Goal: Information Seeking & Learning: Understand process/instructions

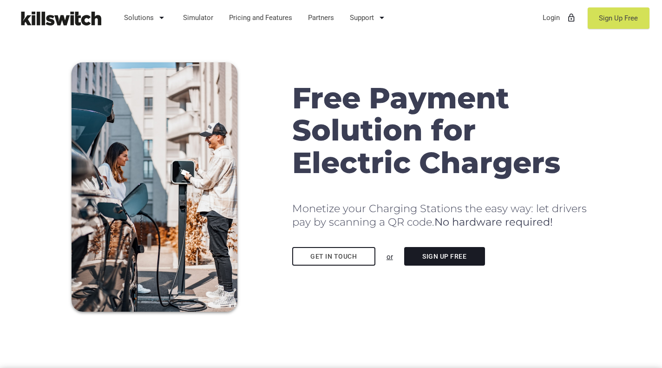
click at [150, 18] on link "Solutions arrow_drop_down" at bounding box center [146, 18] width 52 height 24
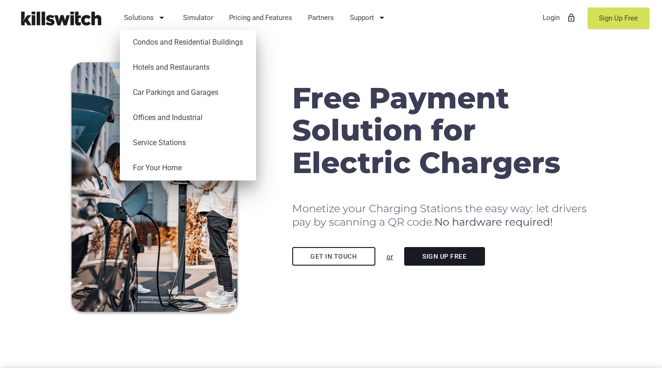
click at [171, 69] on link "Hotels and Restaurants" at bounding box center [188, 67] width 127 height 25
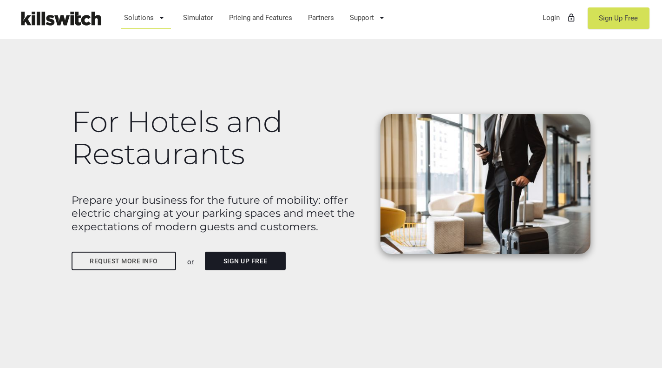
click at [201, 20] on link "Simulator" at bounding box center [198, 18] width 39 height 24
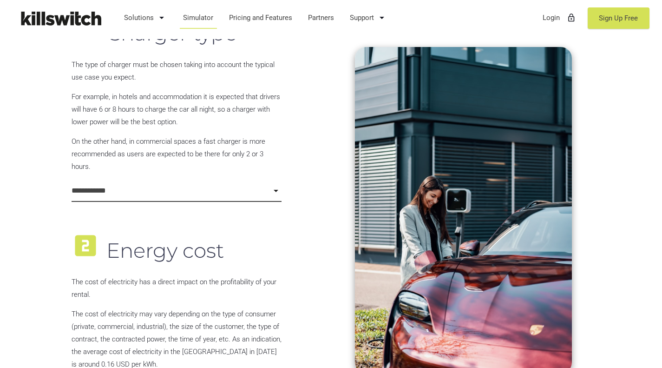
scroll to position [496, 0]
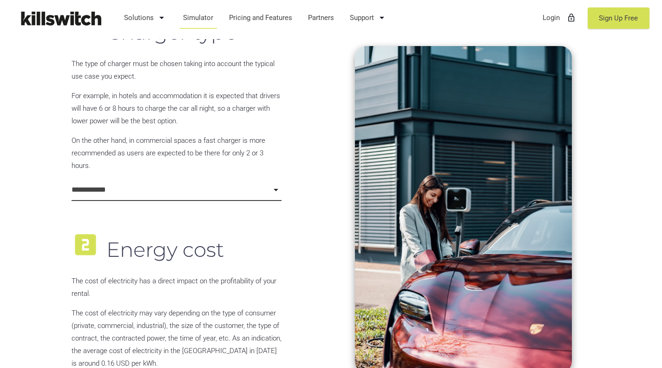
click at [120, 190] on input "**********" at bounding box center [177, 190] width 211 height 22
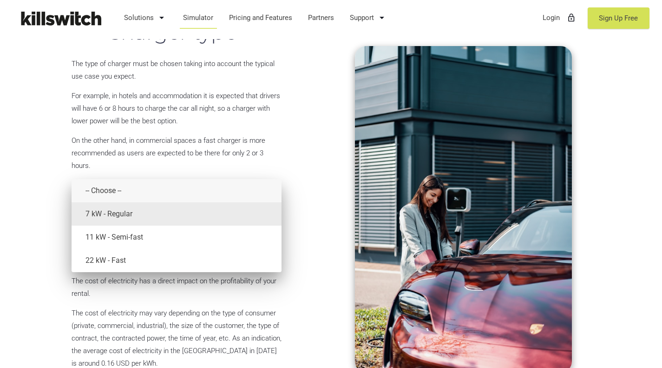
click at [115, 216] on span "7 kW - Regular" at bounding box center [184, 213] width 197 height 23
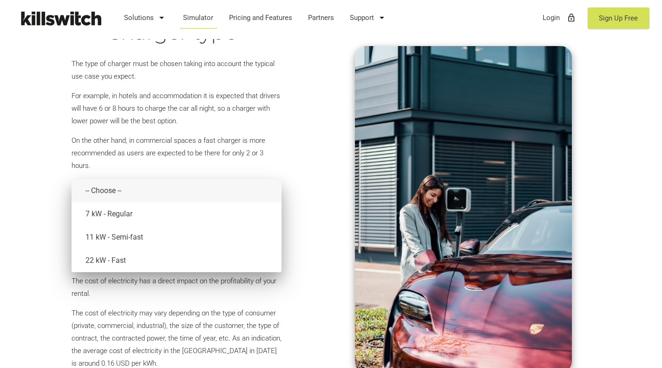
type input "**********"
type input "****"
type input "*"
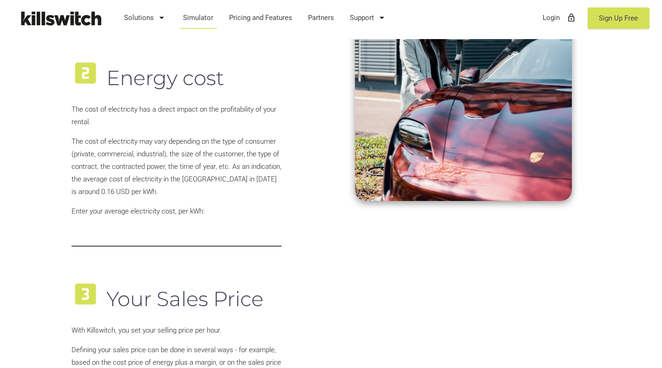
scroll to position [695, 0]
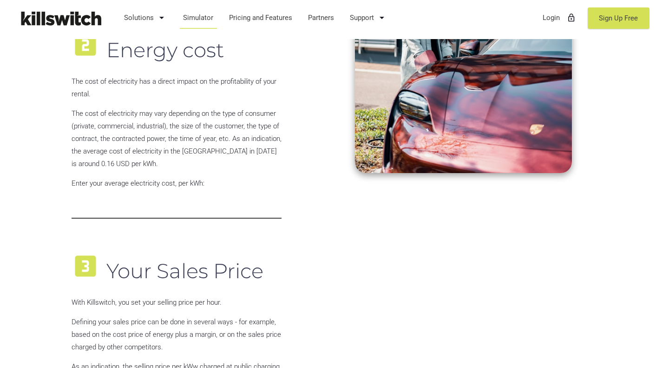
click at [120, 218] on input "****" at bounding box center [177, 208] width 211 height 22
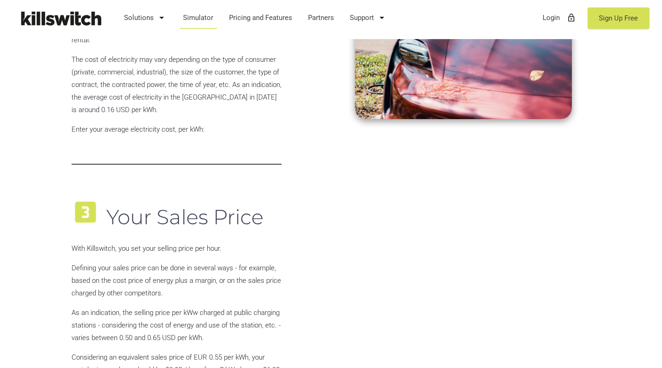
scroll to position [749, 0]
click at [124, 160] on input "****" at bounding box center [177, 154] width 211 height 22
type input "****"
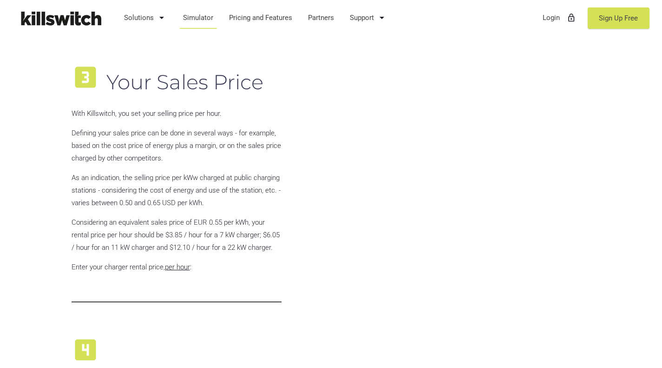
scroll to position [914, 0]
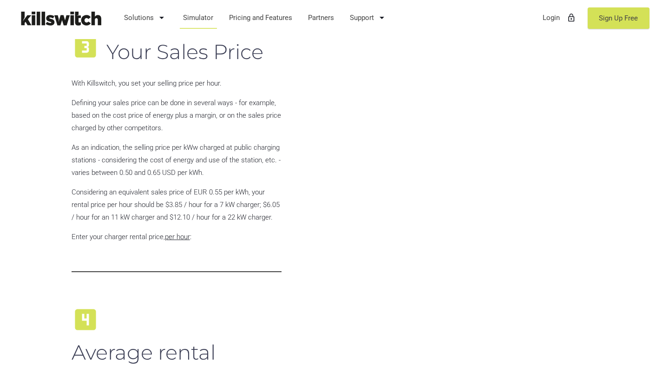
click at [106, 262] on input "****" at bounding box center [177, 261] width 211 height 22
drag, startPoint x: 103, startPoint y: 262, endPoint x: 59, endPoint y: 263, distance: 43.7
click at [59, 263] on div "**********" at bounding box center [331, 221] width 662 height 1534
type input "*"
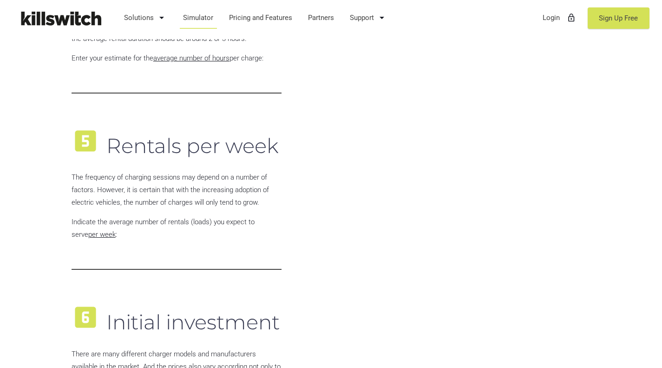
scroll to position [1407, 0]
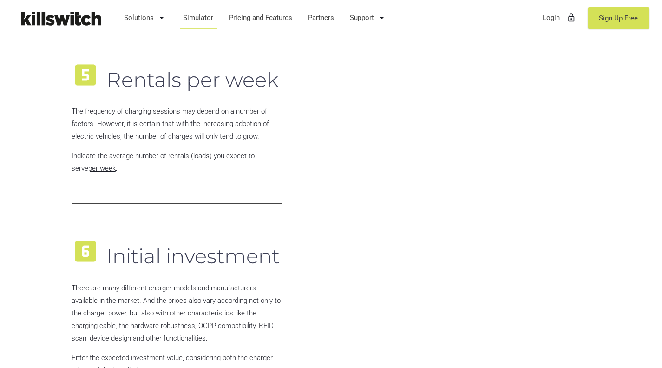
type input "****"
drag, startPoint x: 82, startPoint y: 198, endPoint x: 11, endPoint y: 197, distance: 71.1
type input "*"
click at [114, 230] on div "looks_6 Initial investment There are many different charger models and manufact…" at bounding box center [176, 320] width 221 height 192
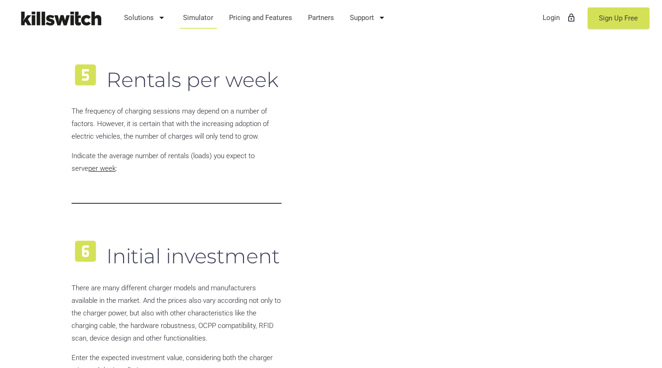
scroll to position [1606, 0]
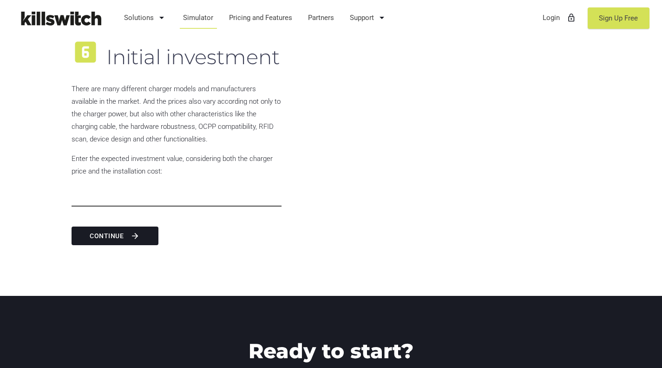
click at [119, 196] on input "****" at bounding box center [177, 195] width 211 height 22
drag, startPoint x: 119, startPoint y: 196, endPoint x: 58, endPoint y: 197, distance: 61.8
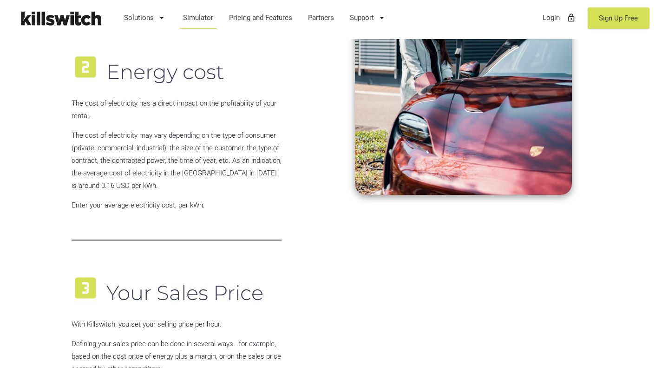
scroll to position [509, 0]
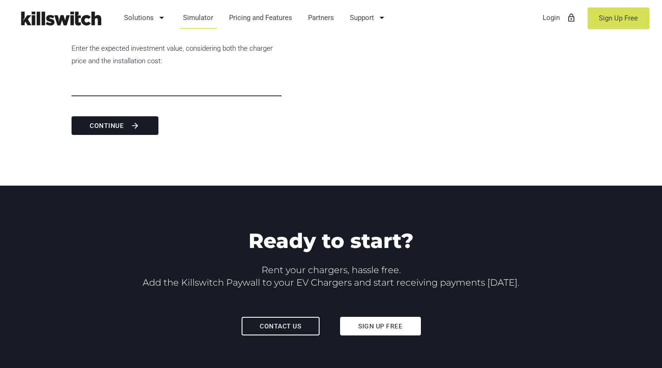
type input "****"
click at [121, 121] on button "Continue arrow_forward" at bounding box center [115, 125] width 87 height 19
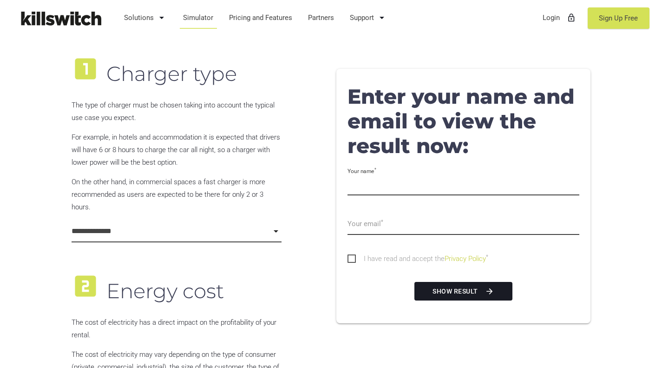
click at [380, 188] on input "Your name *" at bounding box center [464, 184] width 232 height 22
type input "*********"
click at [386, 229] on input "Your email *" at bounding box center [464, 224] width 232 height 22
click at [487, 290] on icon "arrow_forward" at bounding box center [489, 291] width 9 height 17
click at [350, 257] on span "I have read and accept the Privacy Policy *" at bounding box center [418, 259] width 141 height 12
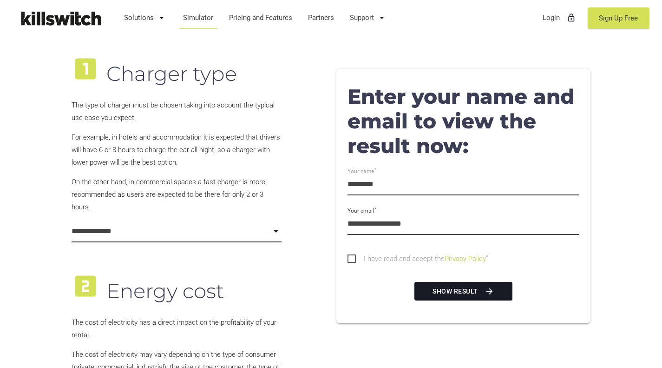
click at [445, 229] on input "**********" at bounding box center [464, 224] width 232 height 22
type input "**********"
click at [448, 299] on button "Show result arrow_forward" at bounding box center [464, 291] width 99 height 19
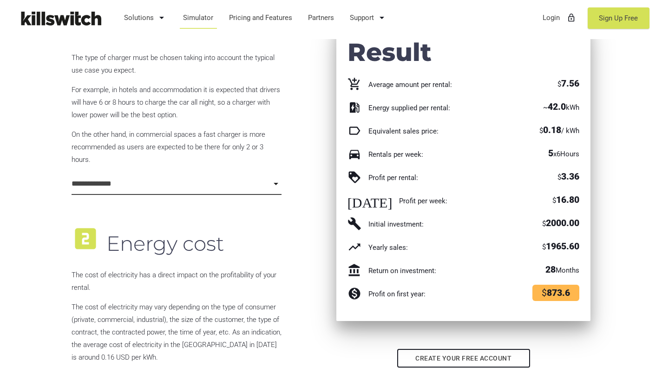
scroll to position [540, 0]
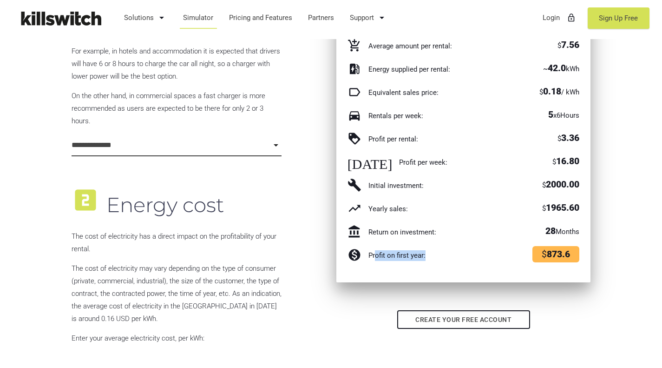
drag, startPoint x: 374, startPoint y: 257, endPoint x: 439, endPoint y: 256, distance: 65.1
click at [439, 256] on div "monetization_on Profit on first year:" at bounding box center [413, 255] width 142 height 14
drag, startPoint x: 558, startPoint y: 253, endPoint x: 578, endPoint y: 253, distance: 20.0
click at [574, 253] on div "$ 873.6" at bounding box center [534, 254] width 101 height 13
drag, startPoint x: 534, startPoint y: 225, endPoint x: 582, endPoint y: 216, distance: 48.8
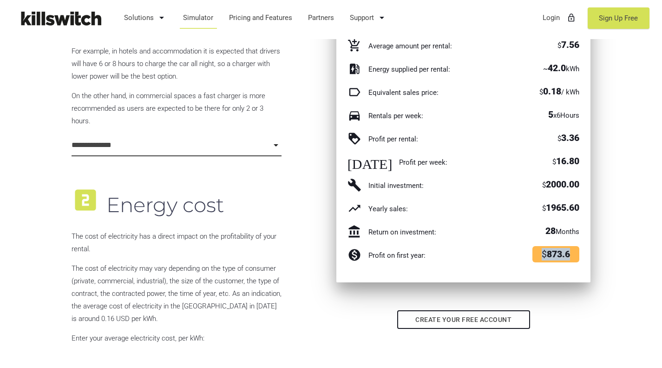
click at [582, 217] on div "Result add_shopping_cart Average amount per rental: $ 7.56 ev_station Energy su…" at bounding box center [463, 132] width 255 height 299
drag, startPoint x: 543, startPoint y: 197, endPoint x: 594, endPoint y: 199, distance: 51.2
click at [594, 199] on div "**********" at bounding box center [463, 340] width 265 height 770
drag, startPoint x: 446, startPoint y: 199, endPoint x: 499, endPoint y: 203, distance: 53.6
click at [499, 203] on div "Result add_shopping_cart Average amount per rental: $ 7.56 ev_station Energy su…" at bounding box center [463, 132] width 255 height 299
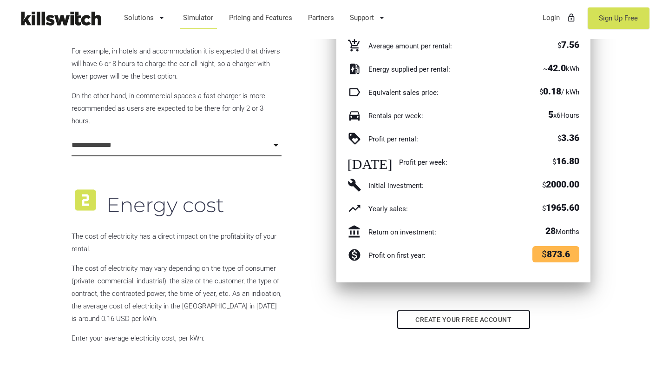
click at [452, 204] on div "trending_up Yearly sales:" at bounding box center [423, 208] width 162 height 14
drag, startPoint x: 376, startPoint y: 209, endPoint x: 566, endPoint y: 202, distance: 189.7
click at [536, 208] on div "trending_up Yearly sales: $ 1965.60" at bounding box center [463, 208] width 243 height 14
drag, startPoint x: 577, startPoint y: 200, endPoint x: 583, endPoint y: 200, distance: 6.0
click at [581, 200] on div "Result add_shopping_cart Average amount per rental: $ 7.56 ev_station Energy su…" at bounding box center [463, 132] width 255 height 299
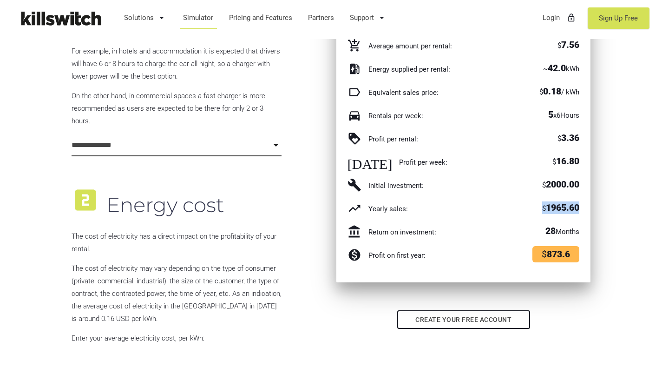
drag, startPoint x: 541, startPoint y: 207, endPoint x: 586, endPoint y: 205, distance: 44.7
click at [586, 205] on div "Result add_shopping_cart Average amount per rental: $ 7.56 ev_station Energy su…" at bounding box center [463, 132] width 255 height 299
drag, startPoint x: 552, startPoint y: 180, endPoint x: 592, endPoint y: 179, distance: 40.4
click at [592, 179] on div "**********" at bounding box center [463, 340] width 265 height 770
click at [593, 151] on div "**********" at bounding box center [463, 340] width 265 height 770
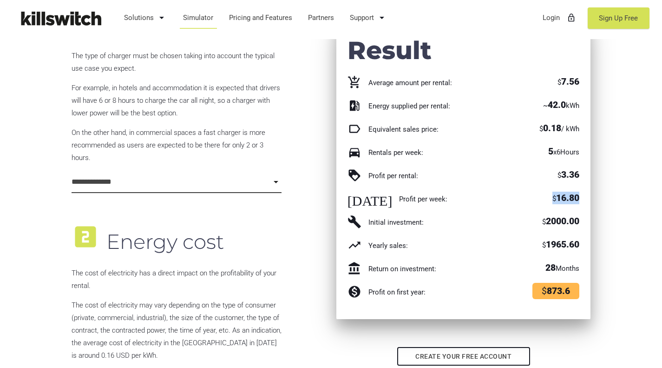
scroll to position [504, 0]
drag, startPoint x: 422, startPoint y: 107, endPoint x: 475, endPoint y: 110, distance: 53.5
click at [474, 107] on div "ev_station Energy supplied per rental:" at bounding box center [423, 106] width 162 height 14
click at [434, 122] on div "label_outline Equivalent sales price:" at bounding box center [423, 129] width 162 height 14
click at [434, 250] on div "trending_up Yearly sales:" at bounding box center [423, 245] width 162 height 14
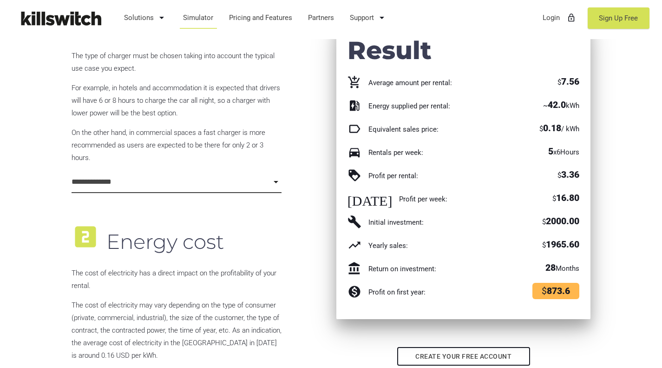
click at [442, 252] on div "Result add_shopping_cart Average amount per rental: $ 7.56 ev_station Energy su…" at bounding box center [463, 169] width 255 height 299
drag, startPoint x: 479, startPoint y: 206, endPoint x: 494, endPoint y: 208, distance: 15.9
click at [494, 208] on div "Result add_shopping_cart Average amount per rental: $ 7.56 ev_station Energy su…" at bounding box center [463, 169] width 255 height 299
click at [370, 184] on div "Result add_shopping_cart Average amount per rental: $ 7.56 ev_station Energy su…" at bounding box center [463, 169] width 255 height 299
drag, startPoint x: 491, startPoint y: 188, endPoint x: 505, endPoint y: 190, distance: 14.1
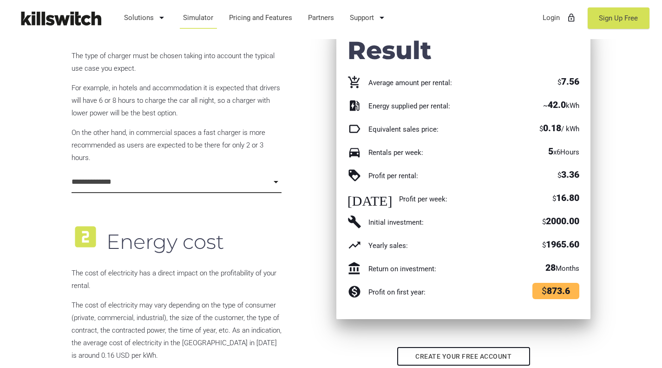
click at [505, 190] on div "Result add_shopping_cart Average amount per rental: $ 7.56 ev_station Energy su…" at bounding box center [463, 169] width 255 height 299
click at [485, 184] on div "Result add_shopping_cart Average amount per rental: $ 7.56 ev_station Energy su…" at bounding box center [463, 169] width 255 height 299
click at [425, 184] on div "Result add_shopping_cart Average amount per rental: $ 7.56 ev_station Energy su…" at bounding box center [463, 169] width 255 height 299
drag, startPoint x: 360, startPoint y: 199, endPoint x: 478, endPoint y: 200, distance: 118.0
click at [478, 200] on div "today Profit per week:" at bounding box center [423, 198] width 162 height 14
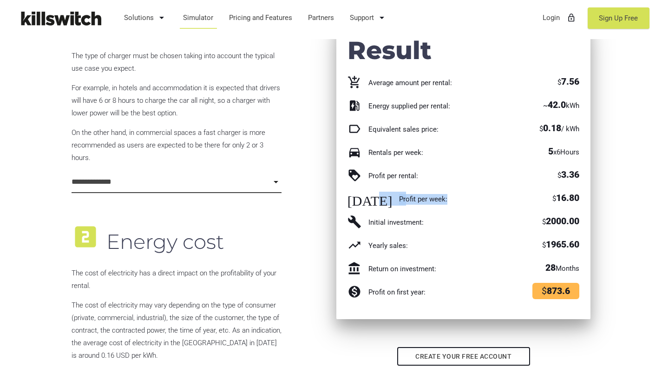
click at [478, 201] on div "today Profit per week:" at bounding box center [423, 198] width 162 height 14
drag, startPoint x: 573, startPoint y: 197, endPoint x: 583, endPoint y: 197, distance: 9.8
click at [583, 197] on div "$ 16.80" at bounding box center [544, 197] width 81 height 13
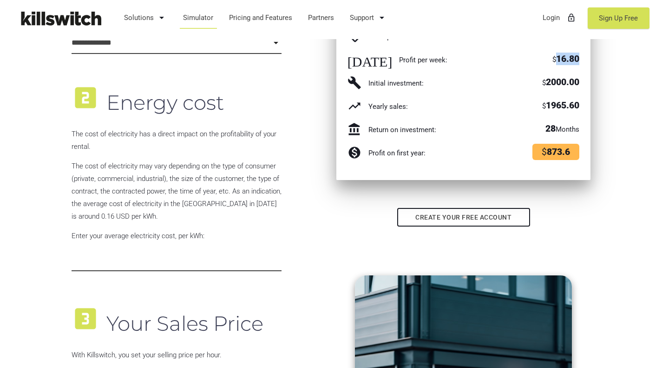
scroll to position [643, 0]
click at [557, 149] on span "873.6" at bounding box center [558, 151] width 23 height 11
click at [564, 128] on div "28 Months" at bounding box center [544, 128] width 81 height 13
click at [509, 138] on div "Result add_shopping_cart Average amount per rental: $ 7.56 ev_station Energy su…" at bounding box center [463, 30] width 255 height 299
drag, startPoint x: 546, startPoint y: 128, endPoint x: 554, endPoint y: 127, distance: 8.5
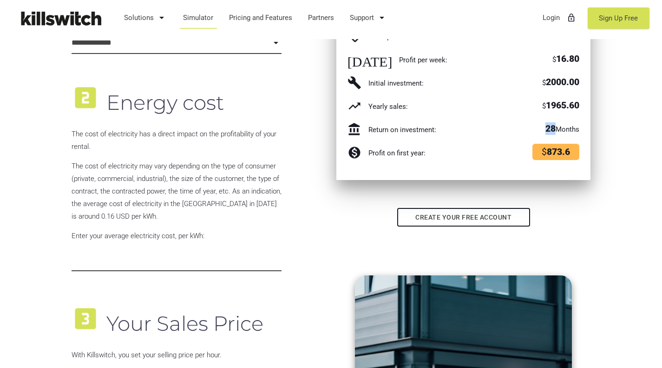
click at [554, 127] on span "28" at bounding box center [551, 128] width 10 height 11
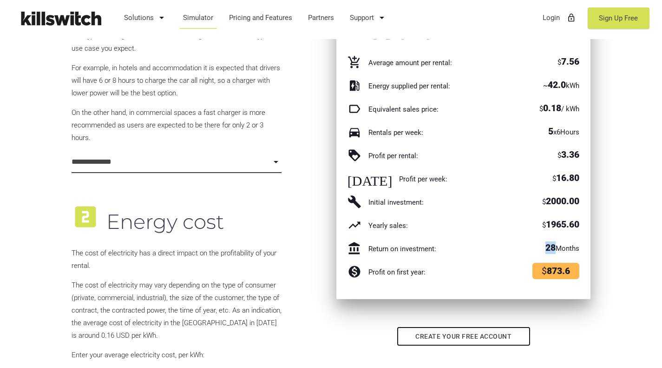
scroll to position [516, 0]
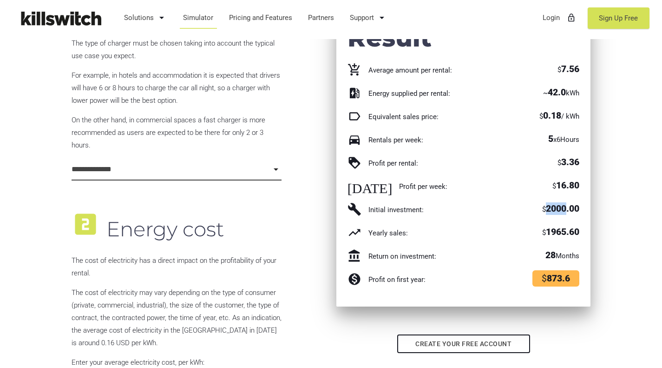
drag, startPoint x: 546, startPoint y: 206, endPoint x: 564, endPoint y: 206, distance: 18.6
click at [564, 206] on span "2000.00" at bounding box center [562, 208] width 33 height 11
drag, startPoint x: 548, startPoint y: 272, endPoint x: 559, endPoint y: 272, distance: 10.2
click at [559, 272] on span "$ 873.6" at bounding box center [556, 278] width 47 height 16
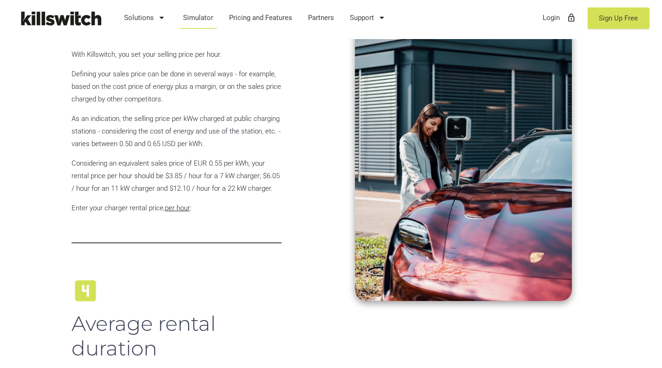
scroll to position [978, 0]
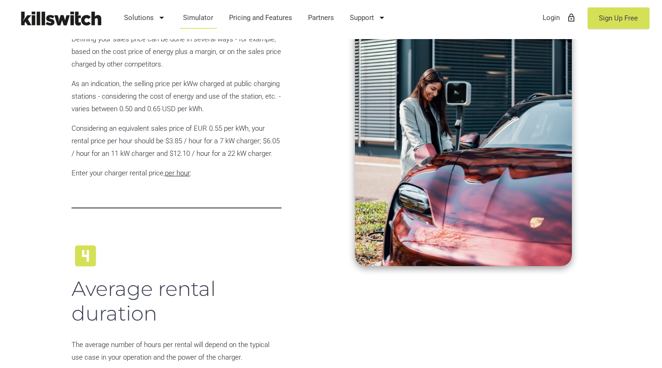
click at [123, 194] on input "****" at bounding box center [177, 197] width 211 height 22
drag, startPoint x: 107, startPoint y: 198, endPoint x: 84, endPoint y: 201, distance: 23.4
click at [84, 201] on input "****" at bounding box center [177, 197] width 211 height 22
click at [138, 234] on div "looks_4 Average rental duration The average number of hours per rental will dep…" at bounding box center [176, 347] width 221 height 239
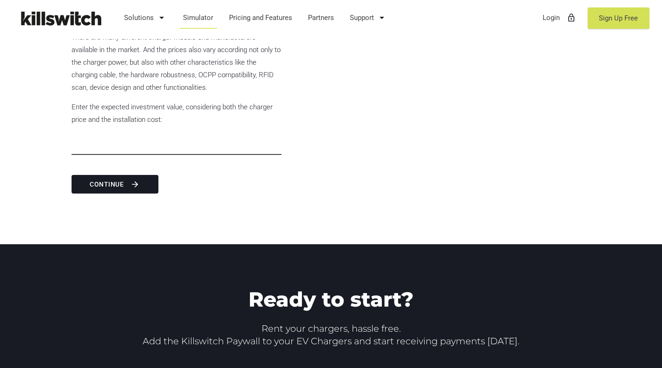
scroll to position [1660, 0]
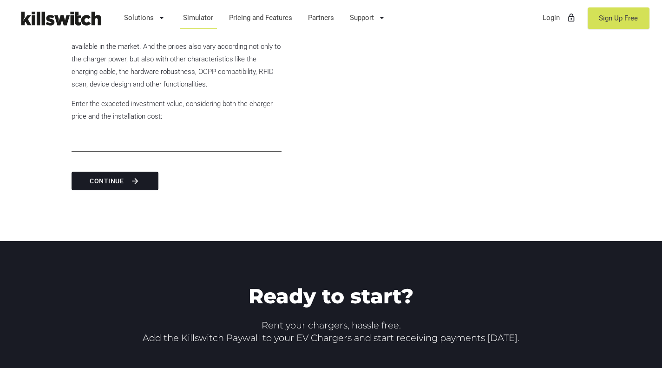
drag, startPoint x: 136, startPoint y: 140, endPoint x: 69, endPoint y: 140, distance: 66.9
click at [69, 140] on div "looks_6 Initial investment There are many different charger models and manufact…" at bounding box center [176, 66] width 221 height 192
type input "****"
click at [114, 173] on button "Continue arrow_forward" at bounding box center [115, 180] width 87 height 19
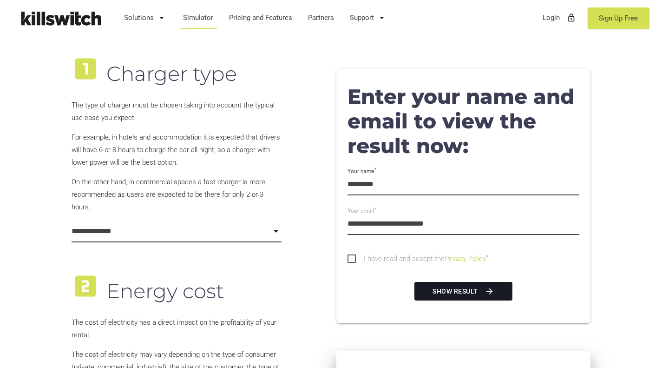
scroll to position [660, 0]
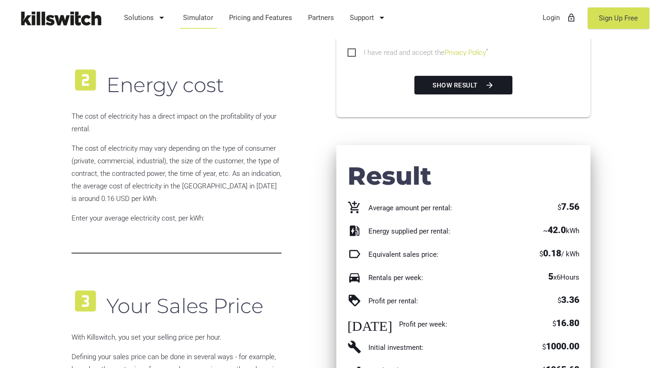
click at [474, 81] on button "Show result arrow_forward" at bounding box center [464, 85] width 99 height 19
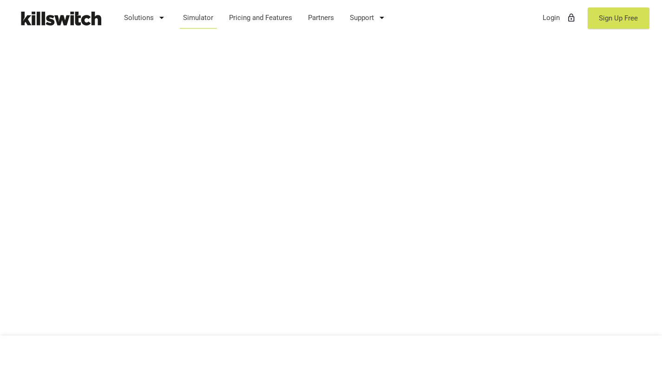
scroll to position [0, 0]
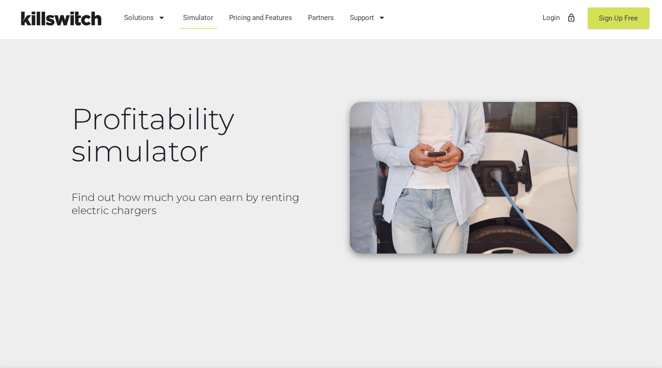
click at [252, 20] on link "Pricing and Features" at bounding box center [261, 18] width 72 height 24
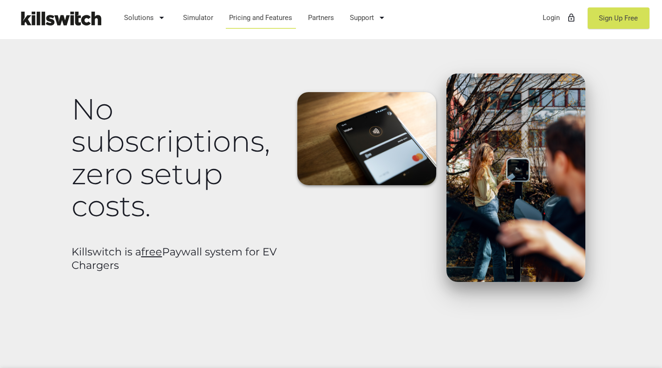
click at [374, 19] on link "Support arrow_drop_down" at bounding box center [369, 18] width 46 height 24
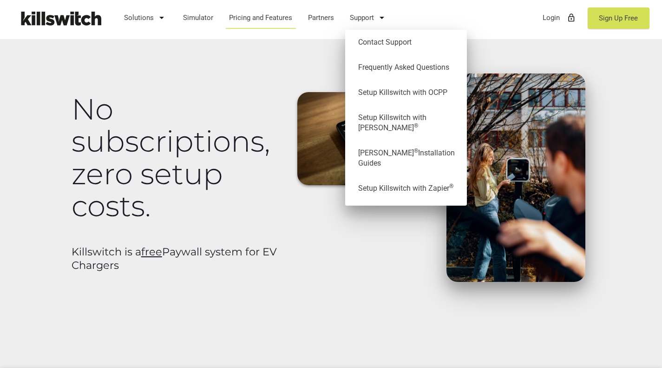
click at [390, 140] on link "Shelly ® Installation Guides" at bounding box center [406, 157] width 112 height 35
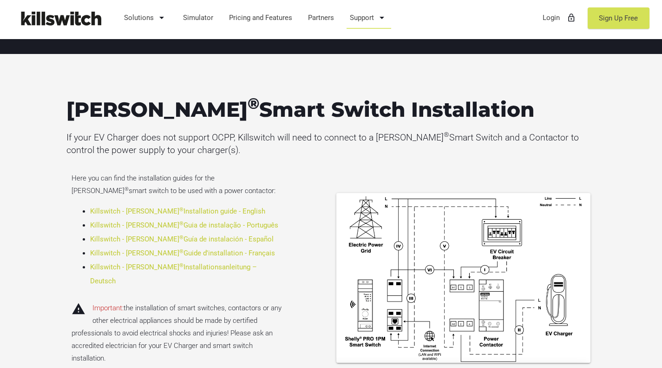
scroll to position [178, 0]
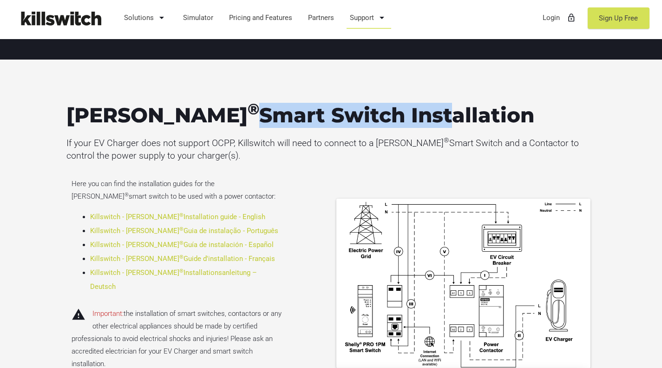
drag, startPoint x: 144, startPoint y: 110, endPoint x: 339, endPoint y: 112, distance: 195.2
click at [339, 112] on h3 "Shelly ® Smart Switch Installation" at bounding box center [331, 115] width 530 height 25
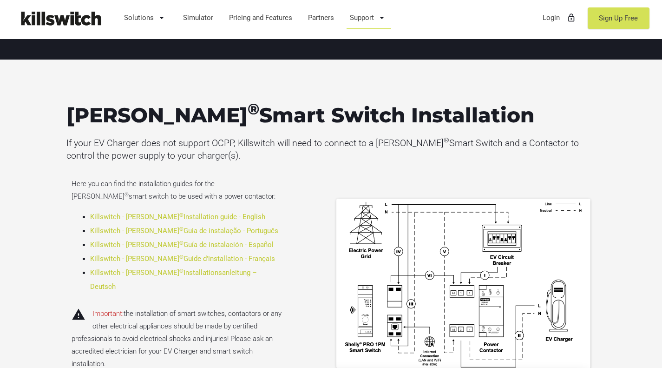
click at [50, 131] on div "Shelly ® Smart Switch Installation If your EV Charger does not support OCPP, Ki…" at bounding box center [331, 237] width 662 height 357
drag, startPoint x: 95, startPoint y: 142, endPoint x: 235, endPoint y: 142, distance: 139.9
click at [235, 142] on p "If your EV Charger does not support OCPP, Killswitch will need to connect to a …" at bounding box center [331, 149] width 530 height 25
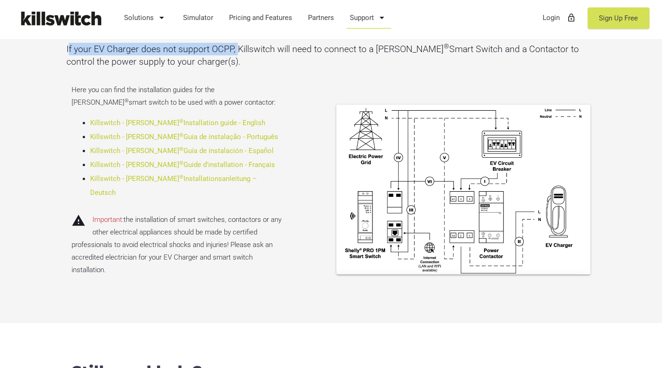
scroll to position [202, 0]
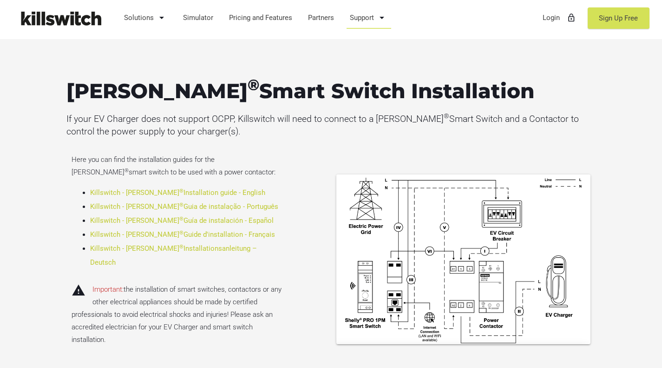
click at [266, 118] on p "If your EV Charger does not support OCPP, Killswitch will need to connect to a …" at bounding box center [331, 124] width 530 height 25
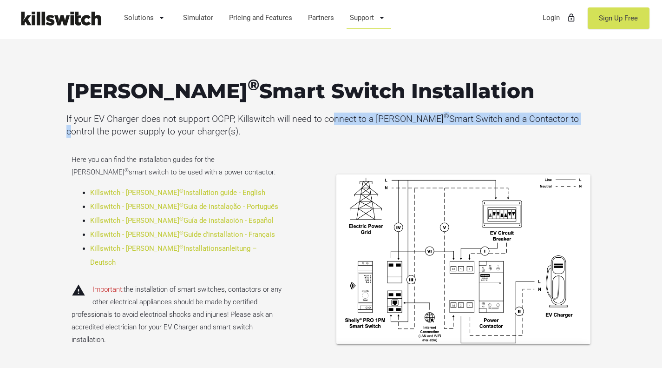
drag, startPoint x: 334, startPoint y: 116, endPoint x: 538, endPoint y: 122, distance: 204.6
click at [538, 122] on p "If your EV Charger does not support OCPP, Killswitch will need to connect to a …" at bounding box center [331, 124] width 530 height 25
drag, startPoint x: 401, startPoint y: 106, endPoint x: 563, endPoint y: 109, distance: 162.2
click at [563, 109] on div "Shelly ® Smart Switch Installation If your EV Charger does not support OCPP, Ki…" at bounding box center [331, 216] width 530 height 274
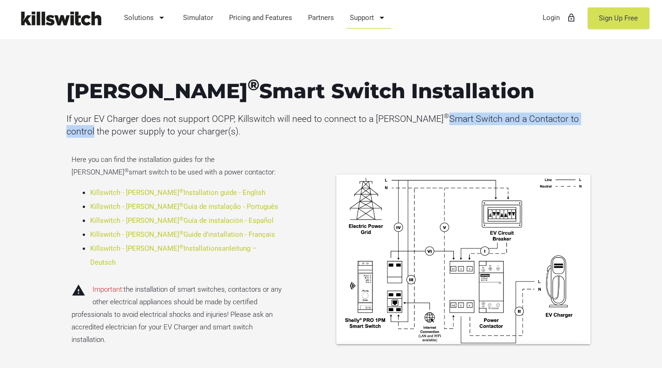
click at [548, 112] on p "If your EV Charger does not support OCPP, Killswitch will need to connect to a …" at bounding box center [331, 124] width 530 height 25
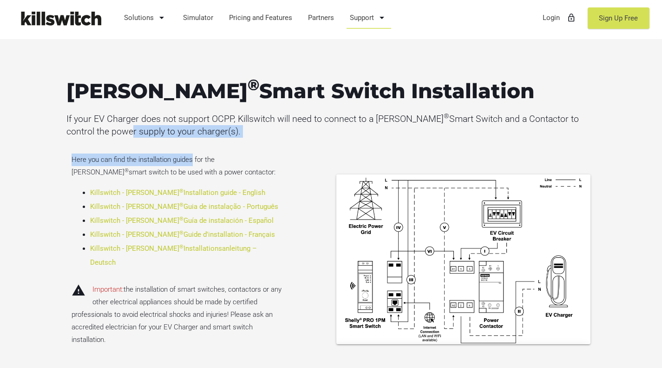
drag, startPoint x: 82, startPoint y: 136, endPoint x: 192, endPoint y: 138, distance: 110.2
click at [192, 138] on div "Shelly ® Smart Switch Installation If your EV Charger does not support OCPP, Ki…" at bounding box center [331, 216] width 530 height 274
drag, startPoint x: 93, startPoint y: 125, endPoint x: 190, endPoint y: 126, distance: 96.7
click at [190, 126] on p "If your EV Charger does not support OCPP, Killswitch will need to connect to a …" at bounding box center [331, 124] width 530 height 25
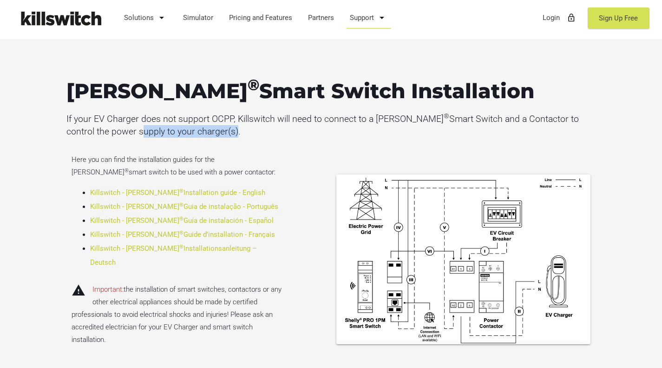
click at [190, 126] on p "If your EV Charger does not support OCPP, Killswitch will need to connect to a …" at bounding box center [331, 124] width 530 height 25
drag, startPoint x: 202, startPoint y: 126, endPoint x: 56, endPoint y: 98, distance: 148.2
click at [56, 98] on div "Shelly ® Smart Switch Installation If your EV Charger does not support OCPP, Ki…" at bounding box center [331, 213] width 662 height 357
click at [146, 114] on p "If your EV Charger does not support OCPP, Killswitch will need to connect to a …" at bounding box center [331, 124] width 530 height 25
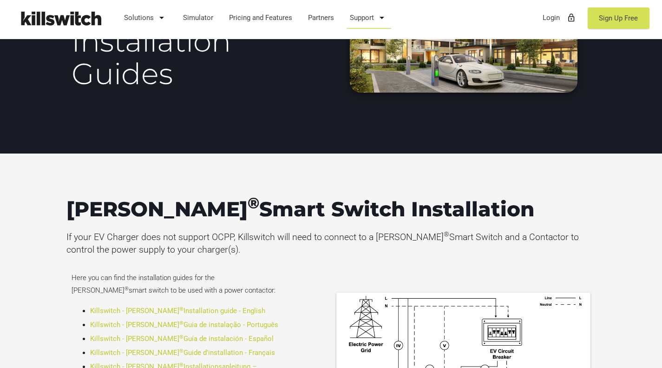
scroll to position [0, 0]
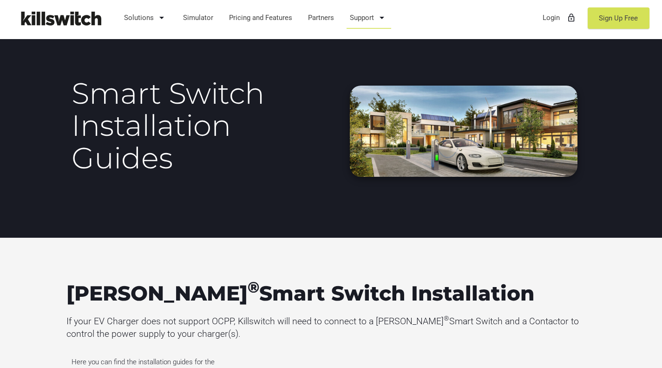
click at [381, 22] on icon "arrow_drop_down" at bounding box center [381, 18] width 11 height 22
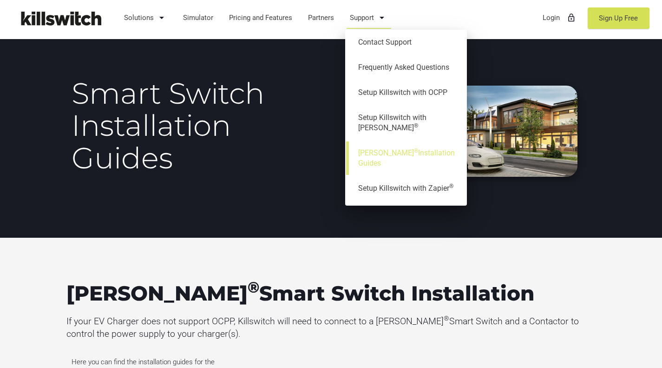
click at [381, 21] on icon "arrow_drop_down" at bounding box center [381, 18] width 11 height 22
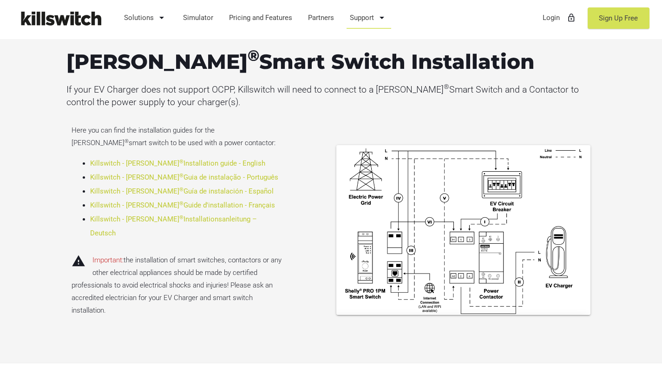
scroll to position [232, 0]
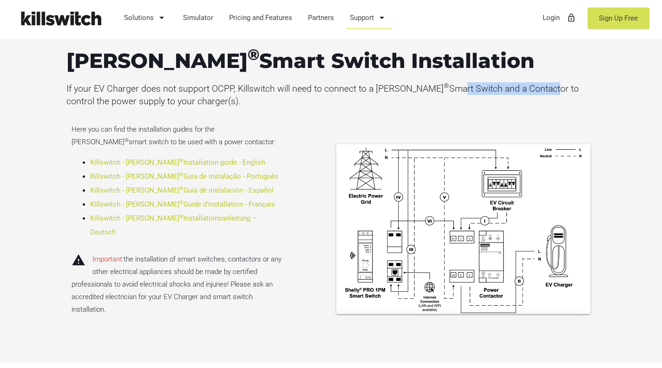
drag, startPoint x: 431, startPoint y: 91, endPoint x: 492, endPoint y: 105, distance: 62.5
click at [515, 90] on p "If your EV Charger does not support OCPP, Killswitch will need to connect to a …" at bounding box center [331, 94] width 530 height 25
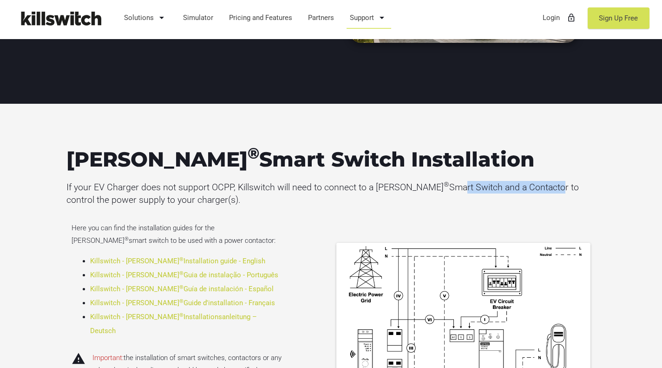
scroll to position [166, 0]
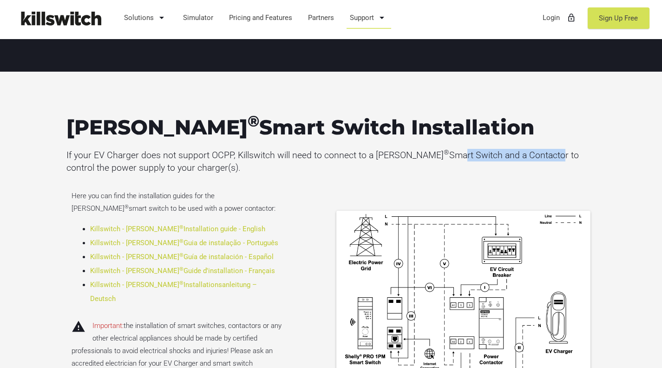
click at [377, 21] on icon "arrow_drop_down" at bounding box center [381, 18] width 11 height 22
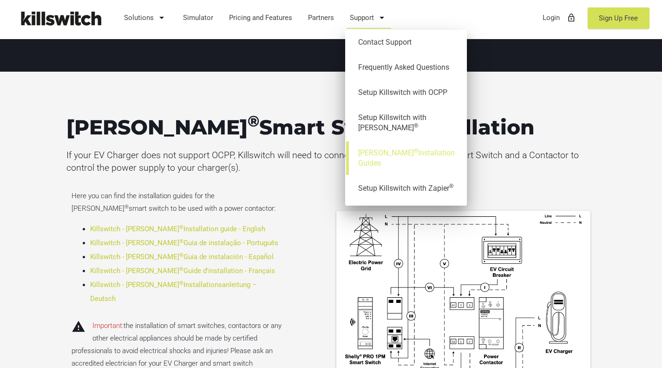
click at [400, 176] on link "Setup Killswitch with Zapier ®" at bounding box center [406, 188] width 112 height 25
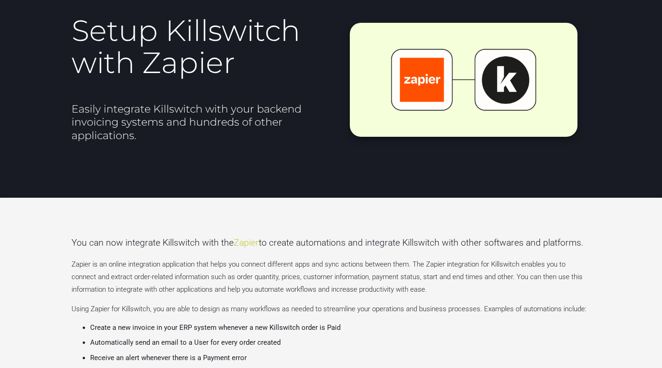
scroll to position [66, 0]
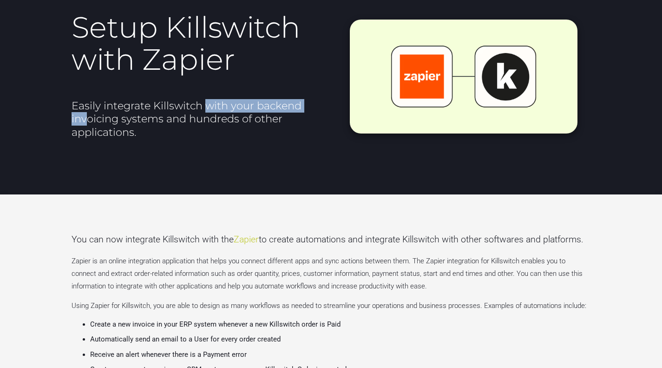
drag, startPoint x: 88, startPoint y: 112, endPoint x: 206, endPoint y: 112, distance: 117.6
click at [206, 112] on h2 "Easily integrate Killswitch with your backend invoicing systems and hundreds of…" at bounding box center [199, 119] width 255 height 40
click at [205, 114] on h2 "Easily integrate Killswitch with your backend invoicing systems and hundreds of…" at bounding box center [199, 119] width 255 height 40
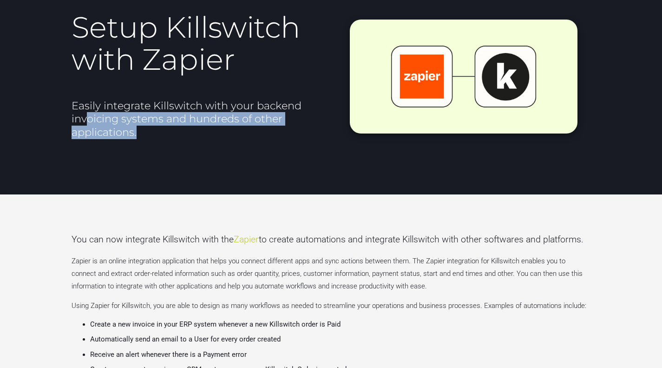
drag, startPoint x: 123, startPoint y: 120, endPoint x: 257, endPoint y: 125, distance: 133.5
click at [257, 125] on h2 "Easily integrate Killswitch with your backend invoicing systems and hundreds of…" at bounding box center [199, 119] width 255 height 40
click at [221, 127] on h2 "Easily integrate Killswitch with your backend invoicing systems and hundreds of…" at bounding box center [199, 119] width 255 height 40
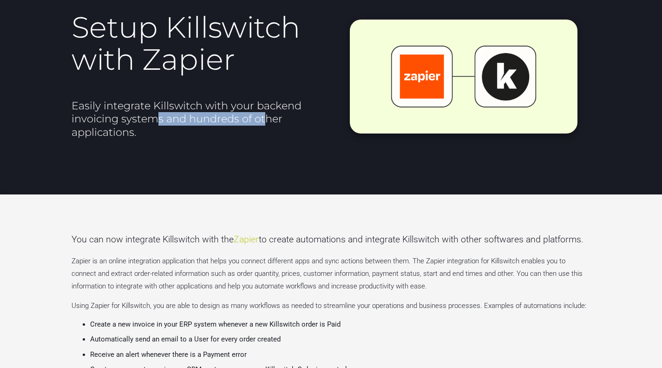
drag, startPoint x: 263, startPoint y: 115, endPoint x: 238, endPoint y: 123, distance: 25.6
click at [264, 116] on h2 "Easily integrate Killswitch with your backend invoicing systems and hundreds of…" at bounding box center [199, 119] width 255 height 40
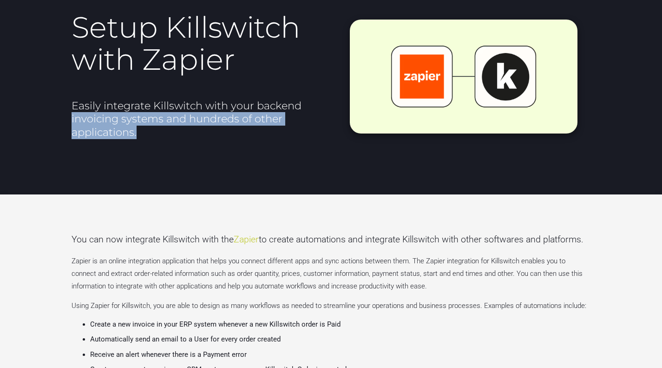
drag, startPoint x: 67, startPoint y: 124, endPoint x: 161, endPoint y: 133, distance: 94.7
click at [161, 133] on div "Setup Killswitch with Zapier Easily integrate Killswitch with your backend invo…" at bounding box center [198, 70] width 265 height 157
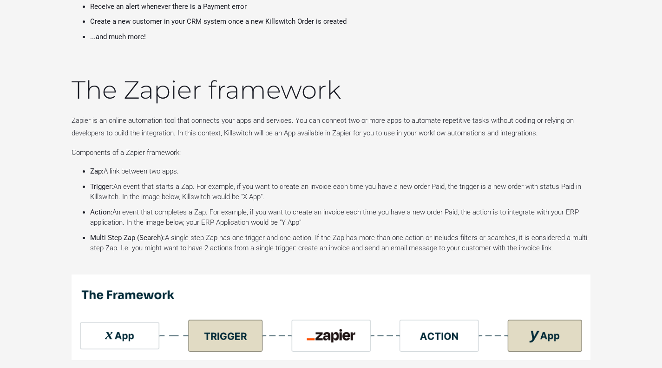
scroll to position [418, 0]
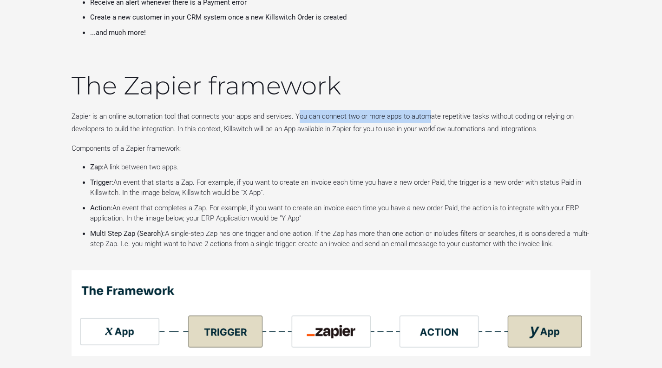
drag, startPoint x: 299, startPoint y: 117, endPoint x: 431, endPoint y: 119, distance: 131.5
click at [431, 119] on p "Zapier is an online automation tool that connects your apps and services. You c…" at bounding box center [332, 122] width 520 height 25
click at [411, 138] on div "The Zapier framework Zapier is an online automation tool that connects your app…" at bounding box center [331, 206] width 530 height 304
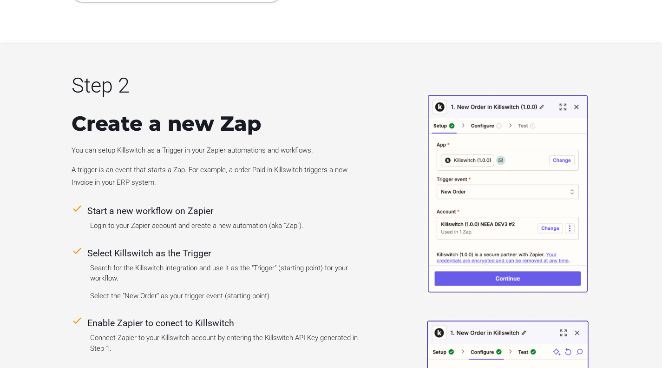
scroll to position [1213, 0]
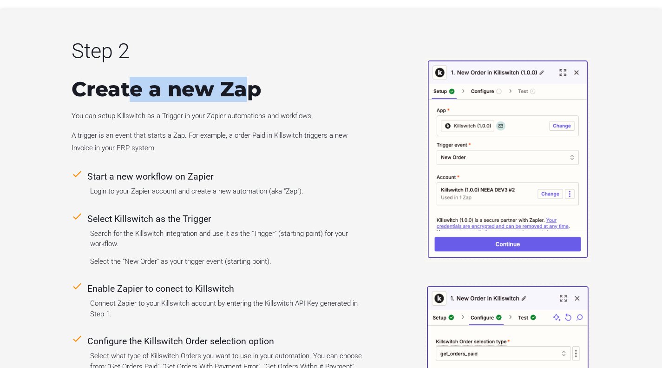
drag, startPoint x: 132, startPoint y: 94, endPoint x: 250, endPoint y: 100, distance: 117.3
click at [250, 100] on h3 "Create a new Zap" at bounding box center [221, 89] width 299 height 25
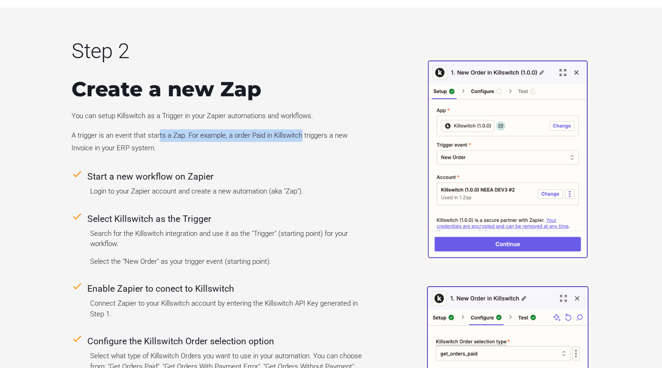
drag, startPoint x: 291, startPoint y: 140, endPoint x: 303, endPoint y: 141, distance: 11.2
click at [303, 141] on p "A trigger is an event that starts a Zap. For example, a order Paid in Killswitc…" at bounding box center [221, 141] width 299 height 25
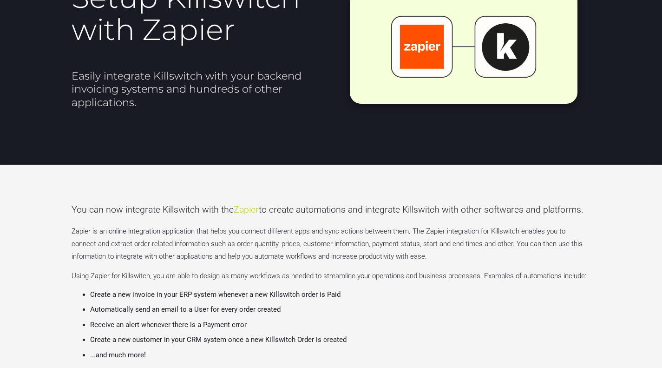
scroll to position [145, 0]
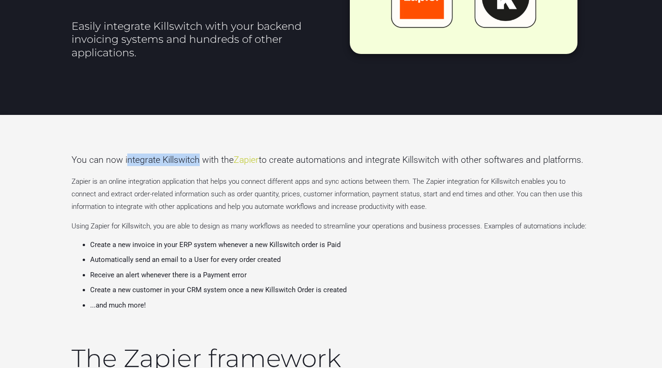
drag, startPoint x: 127, startPoint y: 159, endPoint x: 208, endPoint y: 156, distance: 80.9
click at [199, 156] on p "You can now integrate Killswitch with the Zapier to create automations and inte…" at bounding box center [332, 159] width 520 height 13
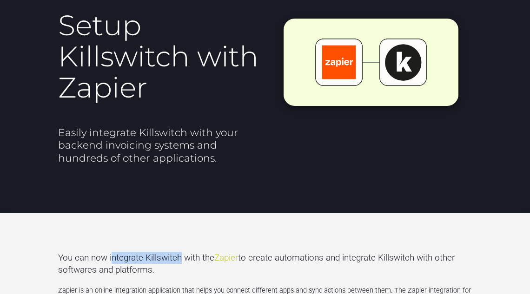
scroll to position [0, 0]
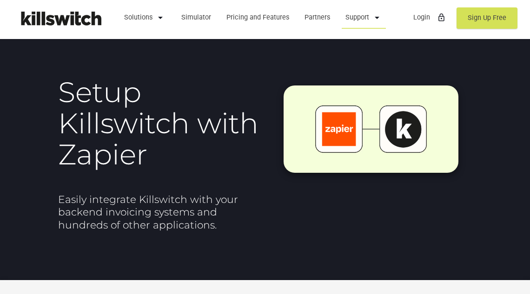
click at [371, 20] on icon "arrow_drop_down" at bounding box center [376, 18] width 11 height 22
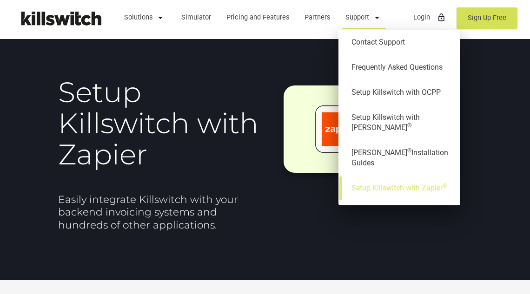
click at [235, 132] on h1 "Setup Killswitch with Zapier" at bounding box center [159, 123] width 202 height 93
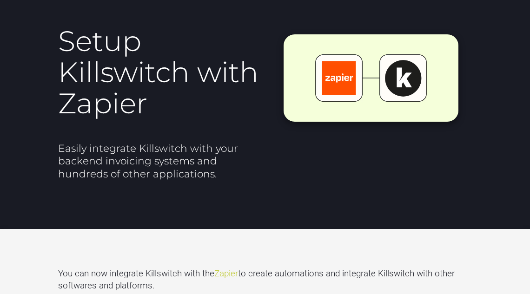
scroll to position [101, 0]
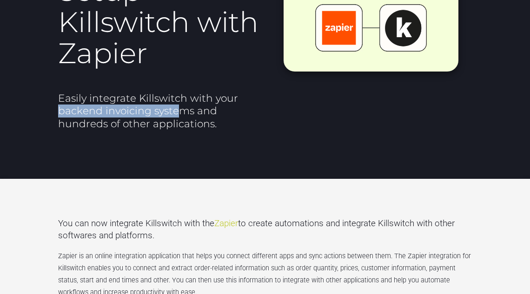
drag, startPoint x: 60, startPoint y: 108, endPoint x: 174, endPoint y: 110, distance: 113.9
click at [174, 110] on h2 "Easily integrate Killswitch with your backend invoicing systems and hundreds of…" at bounding box center [159, 111] width 202 height 39
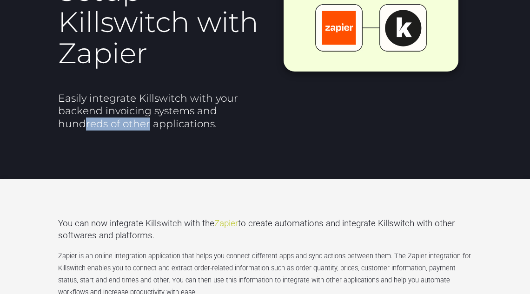
drag, startPoint x: 84, startPoint y: 121, endPoint x: 171, endPoint y: 123, distance: 87.4
click at [163, 123] on h2 "Easily integrate Killswitch with your backend invoicing systems and hundreds of…" at bounding box center [159, 111] width 202 height 39
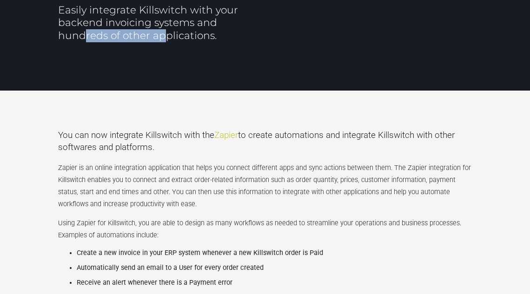
scroll to position [191, 0]
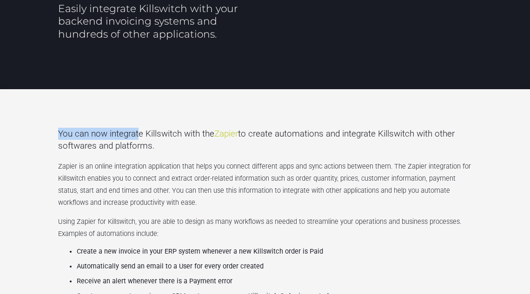
drag, startPoint x: 60, startPoint y: 131, endPoint x: 139, endPoint y: 135, distance: 79.6
click at [140, 133] on div "You can now integrate Killswitch with the Zapier to create automations and inte…" at bounding box center [265, 221] width 424 height 204
click at [128, 147] on p "You can now integrate Killswitch with the Zapier to create automations and inte…" at bounding box center [265, 140] width 414 height 24
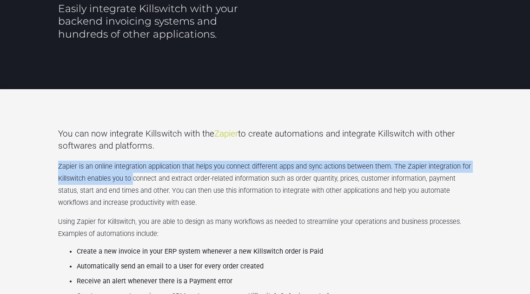
drag, startPoint x: 57, startPoint y: 164, endPoint x: 132, endPoint y: 175, distance: 75.1
click at [132, 175] on div "You can now integrate Killswitch with the Zapier to create automations and inte…" at bounding box center [265, 221] width 424 height 204
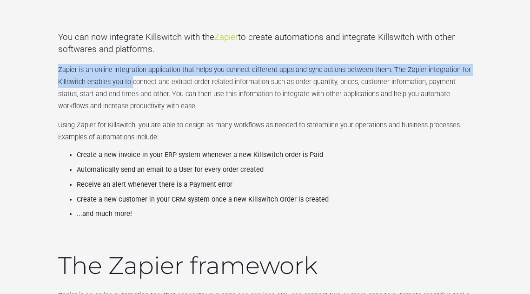
scroll to position [292, 0]
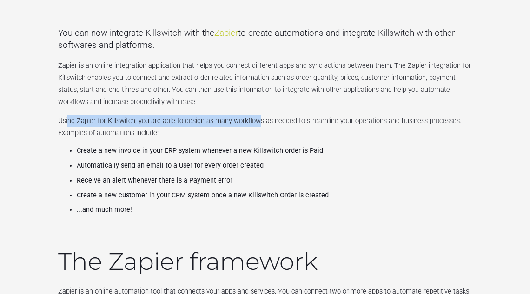
drag, startPoint x: 78, startPoint y: 121, endPoint x: 259, endPoint y: 121, distance: 180.8
click at [259, 121] on p "Using Zapier for Killswitch, you are able to design as many workflows as needed…" at bounding box center [265, 127] width 414 height 24
click at [212, 120] on p "Using Zapier for Killswitch, you are able to design as many workflows as needed…" at bounding box center [265, 127] width 414 height 24
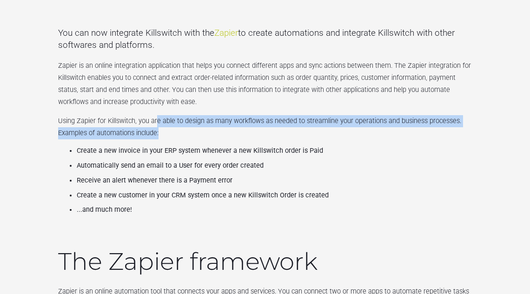
drag, startPoint x: 156, startPoint y: 121, endPoint x: 448, endPoint y: 131, distance: 292.0
click at [449, 131] on p "Using Zapier for Killswitch, you are able to design as many workflows as needed…" at bounding box center [265, 127] width 414 height 24
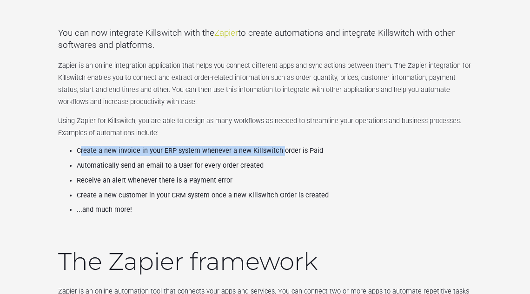
drag, startPoint x: 157, startPoint y: 153, endPoint x: 279, endPoint y: 152, distance: 122.2
click at [279, 152] on li "Create a new invoice in your ERP system whenever a new Killswitch order is Paid" at bounding box center [274, 151] width 395 height 10
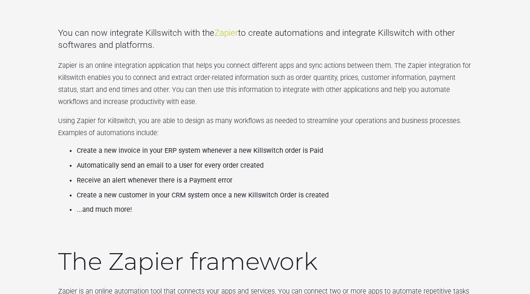
click at [171, 160] on ul "Create a new invoice in your ERP system whenever a new Killswitch order is Paid…" at bounding box center [265, 180] width 414 height 69
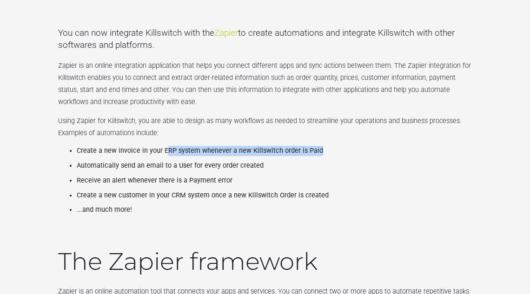
drag, startPoint x: 212, startPoint y: 146, endPoint x: 341, endPoint y: 146, distance: 129.2
click at [341, 146] on div "You can now integrate Killswitch with the Zapier to create automations and inte…" at bounding box center [265, 120] width 424 height 204
click at [217, 156] on li "Create a new invoice in your ERP system whenever a new Killswitch order is Paid" at bounding box center [274, 151] width 395 height 10
drag, startPoint x: 314, startPoint y: 153, endPoint x: 365, endPoint y: 156, distance: 51.2
click at [365, 156] on div "You can now integrate Killswitch with the Zapier to create automations and inte…" at bounding box center [265, 120] width 424 height 204
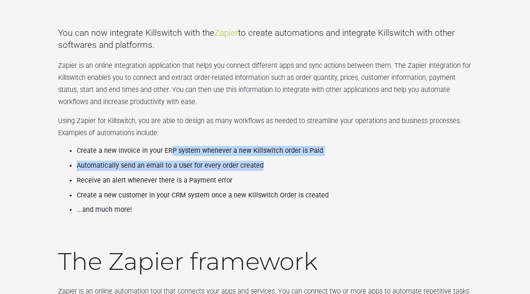
click at [223, 157] on ul "Create a new invoice in your ERP system whenever a new Killswitch order is Paid…" at bounding box center [265, 180] width 414 height 69
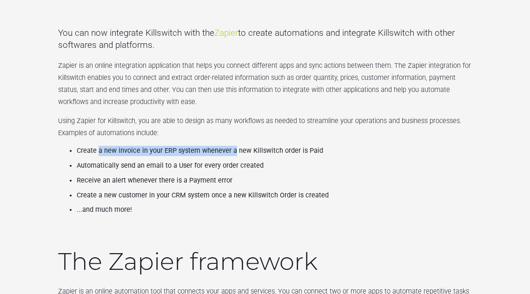
drag, startPoint x: 208, startPoint y: 148, endPoint x: 233, endPoint y: 151, distance: 25.7
click at [233, 149] on li "Create a new invoice in your ERP system whenever a new Killswitch order is Paid" at bounding box center [274, 151] width 395 height 10
click at [229, 151] on li "Create a new invoice in your ERP system whenever a new Killswitch order is Paid" at bounding box center [274, 151] width 395 height 10
click at [155, 151] on li "Create a new invoice in your ERP system whenever a new Killswitch order is Paid" at bounding box center [274, 151] width 395 height 10
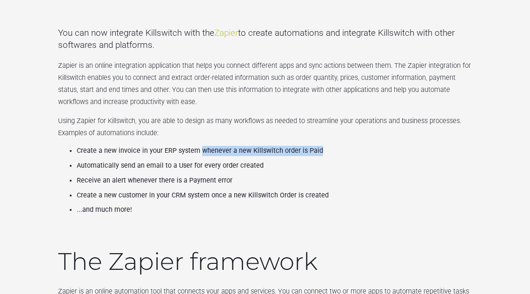
drag, startPoint x: 200, startPoint y: 151, endPoint x: 346, endPoint y: 154, distance: 145.5
click at [346, 154] on li "Create a new invoice in your ERP system whenever a new Killswitch order is Paid" at bounding box center [274, 151] width 395 height 10
click at [180, 154] on li "Create a new invoice in your ERP system whenever a new Killswitch order is Paid" at bounding box center [274, 151] width 395 height 10
drag, startPoint x: 168, startPoint y: 151, endPoint x: 289, endPoint y: 152, distance: 120.8
click at [289, 152] on li "Create a new invoice in your ERP system whenever a new Killswitch order is Paid" at bounding box center [274, 151] width 395 height 10
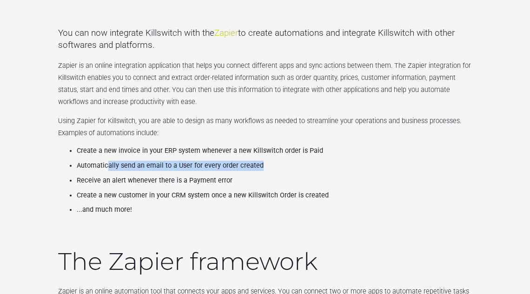
drag, startPoint x: 110, startPoint y: 164, endPoint x: 268, endPoint y: 166, distance: 157.6
click at [268, 166] on li "Automatically send an email to a User for every order created" at bounding box center [274, 166] width 395 height 10
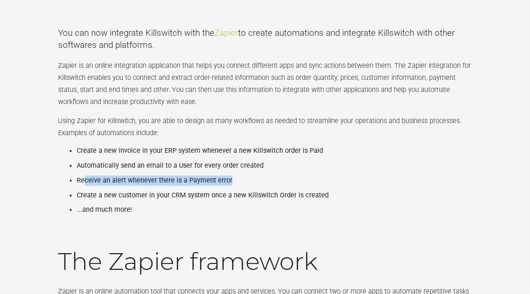
drag, startPoint x: 114, startPoint y: 179, endPoint x: 233, endPoint y: 187, distance: 119.3
click at [255, 183] on li "Receive an alert whenever there is a Payment error" at bounding box center [274, 181] width 395 height 10
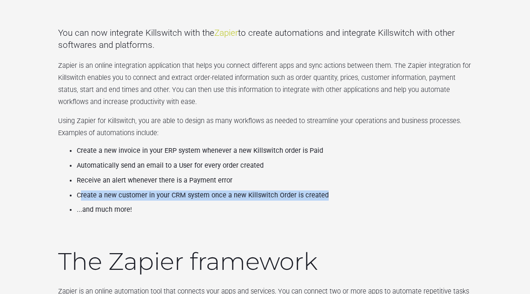
drag, startPoint x: 91, startPoint y: 193, endPoint x: 334, endPoint y: 196, distance: 243.1
click at [334, 196] on li "Create a new customer in your CRM system once a new Killswitch Order is created" at bounding box center [274, 196] width 395 height 10
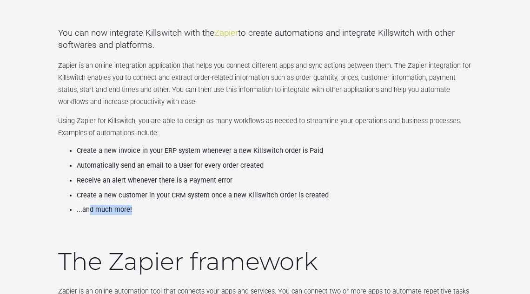
drag, startPoint x: 149, startPoint y: 207, endPoint x: 172, endPoint y: 207, distance: 23.2
click at [166, 207] on li "...and much more!" at bounding box center [274, 210] width 395 height 10
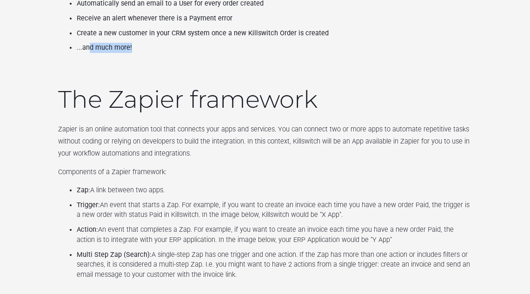
scroll to position [522, 0]
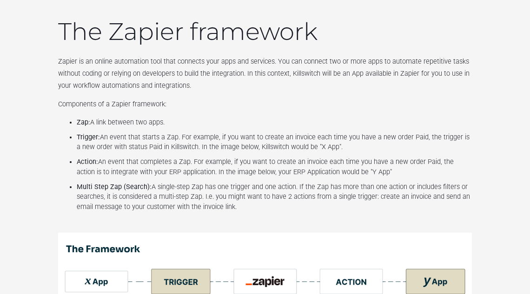
drag, startPoint x: 133, startPoint y: 125, endPoint x: 180, endPoint y: 125, distance: 46.9
click at [180, 125] on li "Zap: A link between two apps." at bounding box center [274, 123] width 395 height 10
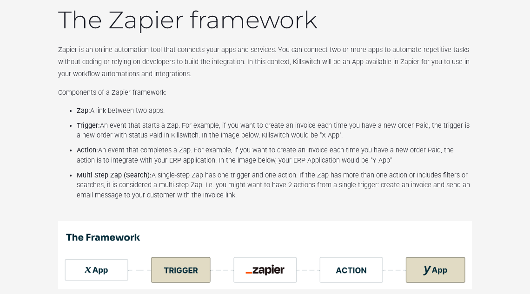
scroll to position [534, 0]
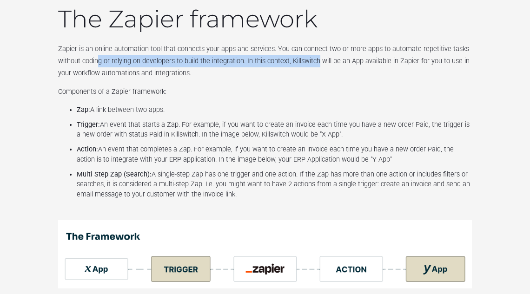
drag, startPoint x: 98, startPoint y: 64, endPoint x: 319, endPoint y: 64, distance: 221.2
click at [318, 64] on p "Zapier is an online automation tool that connects your apps and services. You c…" at bounding box center [265, 61] width 414 height 36
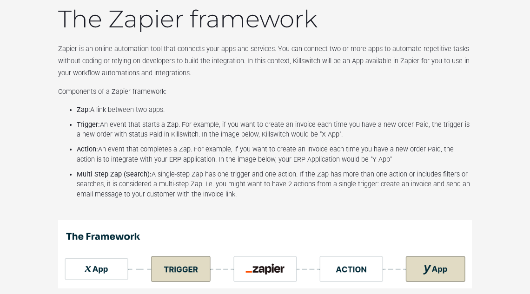
click at [360, 63] on p "Zapier is an online automation tool that connects your apps and services. You c…" at bounding box center [265, 61] width 414 height 36
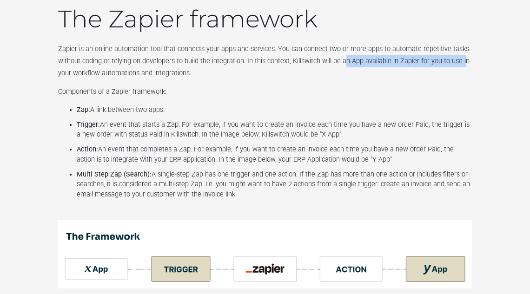
drag, startPoint x: 377, startPoint y: 60, endPoint x: 459, endPoint y: 62, distance: 82.3
click at [459, 62] on p "Zapier is an online automation tool that connects your apps and services. You c…" at bounding box center [265, 61] width 414 height 36
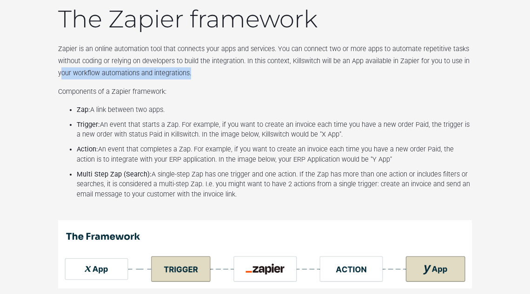
drag, startPoint x: 60, startPoint y: 72, endPoint x: 197, endPoint y: 74, distance: 136.6
click at [197, 74] on p "Zapier is an online automation tool that connects your apps and services. You c…" at bounding box center [265, 61] width 414 height 36
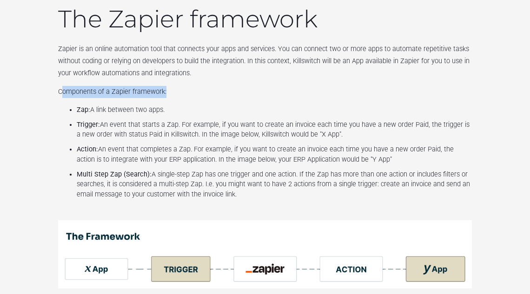
drag, startPoint x: 64, startPoint y: 92, endPoint x: 166, endPoint y: 93, distance: 101.8
click at [166, 93] on p "Components of a Zapier framework:" at bounding box center [265, 92] width 414 height 12
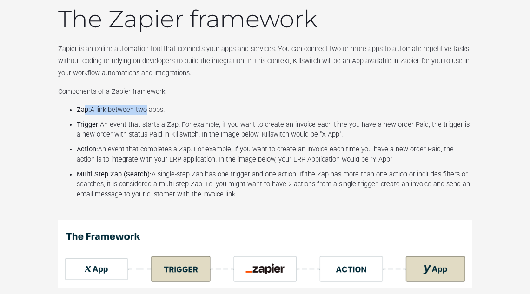
drag, startPoint x: 102, startPoint y: 108, endPoint x: 143, endPoint y: 110, distance: 40.9
click at [143, 110] on li "Zap: A link between two apps." at bounding box center [274, 110] width 395 height 10
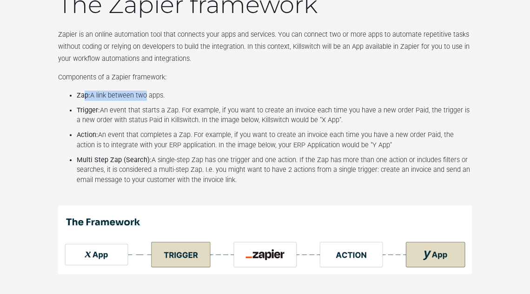
scroll to position [551, 0]
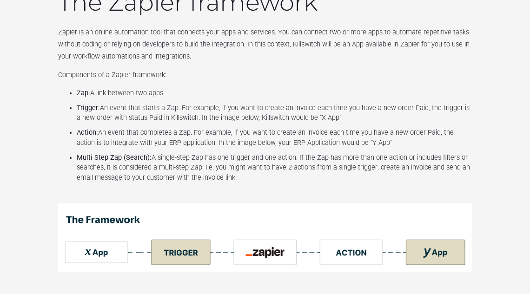
click at [108, 106] on li "Trigger: An event that starts a Zap. For example, if you want to create an invo…" at bounding box center [274, 113] width 395 height 20
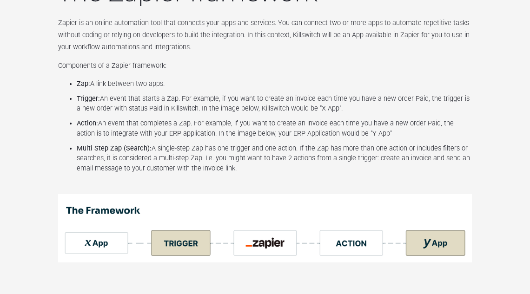
scroll to position [560, 0]
drag, startPoint x: 102, startPoint y: 122, endPoint x: 152, endPoint y: 122, distance: 50.2
click at [152, 122] on li "Action: An event that completes a Zap. For example, if you want to create an in…" at bounding box center [274, 129] width 395 height 20
drag, startPoint x: 171, startPoint y: 125, endPoint x: 204, endPoint y: 122, distance: 33.2
click at [204, 122] on li "Action: An event that completes a Zap. For example, if you want to create an in…" at bounding box center [274, 129] width 395 height 20
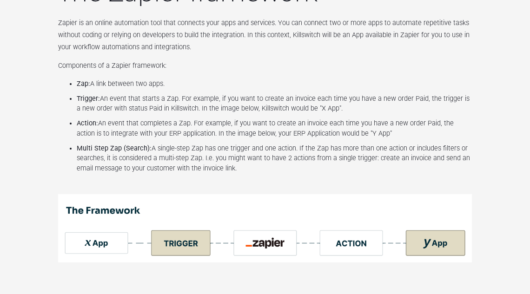
click at [251, 123] on li "Action: An event that completes a Zap. For example, if you want to create an in…" at bounding box center [274, 129] width 395 height 20
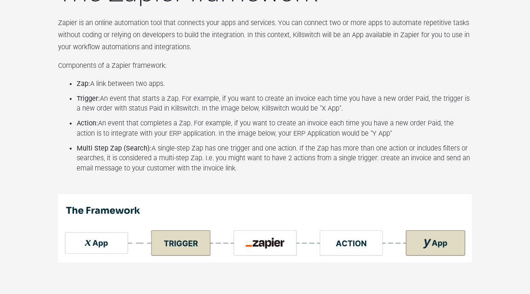
click at [251, 123] on li "Action: An event that completes a Zap. For example, if you want to create an in…" at bounding box center [274, 129] width 395 height 20
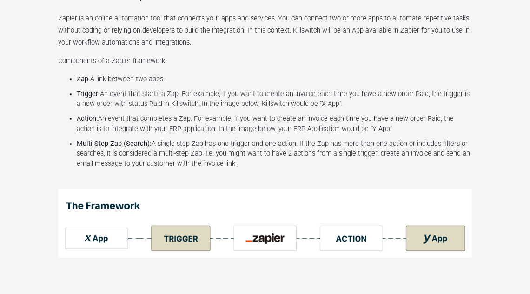
scroll to position [565, 0]
click at [244, 86] on ul "Zap: A link between two apps. Trigger: An event that starts a Zap. For example,…" at bounding box center [265, 121] width 414 height 95
click at [272, 119] on li "Action: An event that completes a Zap. For example, if you want to create an in…" at bounding box center [274, 124] width 395 height 20
click at [272, 118] on li "Action: An event that completes a Zap. For example, if you want to create an in…" at bounding box center [274, 124] width 395 height 20
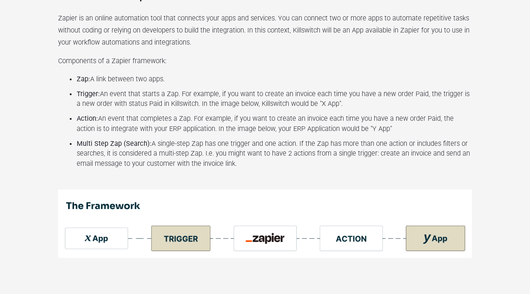
click at [284, 94] on li "Trigger: An event that starts a Zap. For example, if you want to create an invo…" at bounding box center [274, 99] width 395 height 20
click at [283, 94] on li "Trigger: An event that starts a Zap. For example, if you want to create an invo…" at bounding box center [274, 99] width 395 height 20
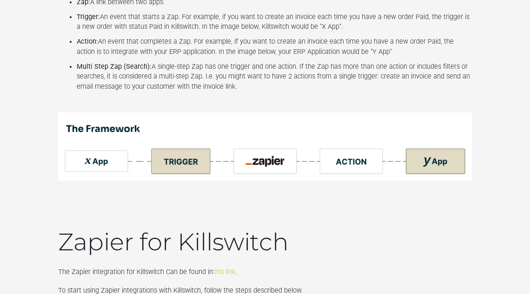
scroll to position [648, 0]
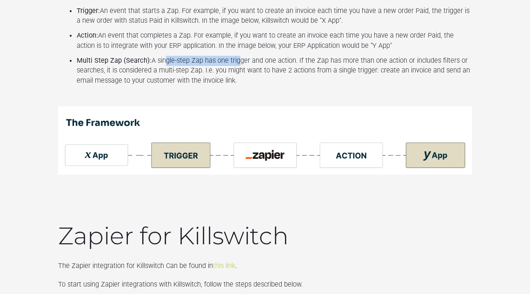
drag, startPoint x: 162, startPoint y: 59, endPoint x: 234, endPoint y: 61, distance: 72.1
click at [234, 61] on li "Multi Step Zap (Search): A single-step Zap has one trigger and one action. If t…" at bounding box center [274, 71] width 395 height 30
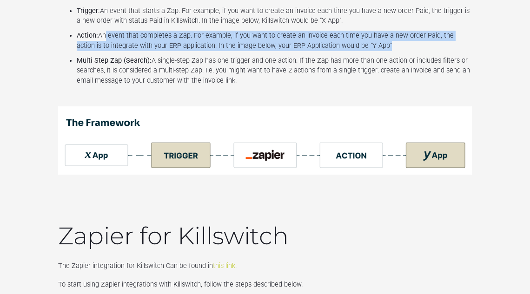
drag, startPoint x: 101, startPoint y: 37, endPoint x: 357, endPoint y: 45, distance: 256.2
click at [357, 45] on li "Action: An event that completes a Zap. For example, if you want to create an in…" at bounding box center [274, 41] width 395 height 20
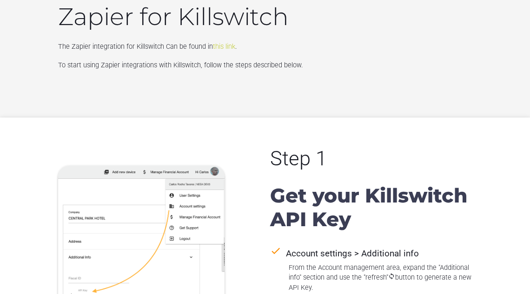
scroll to position [869, 0]
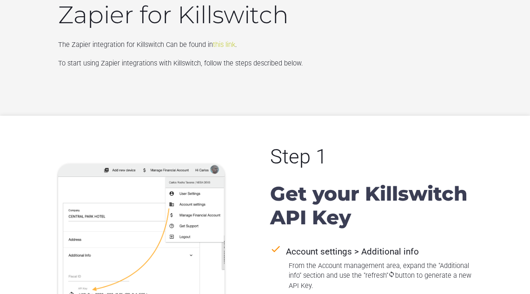
click at [226, 46] on link "this link" at bounding box center [224, 45] width 22 height 8
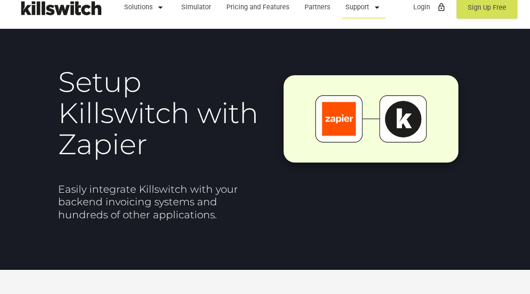
scroll to position [0, 0]
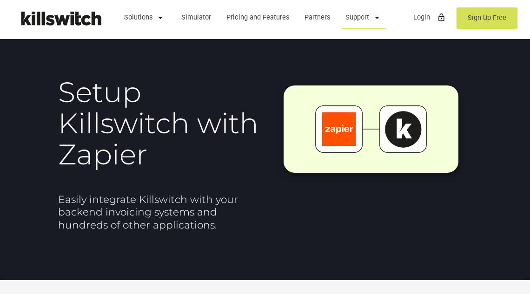
click at [417, 24] on link "Login lock_outline" at bounding box center [428, 18] width 41 height 24
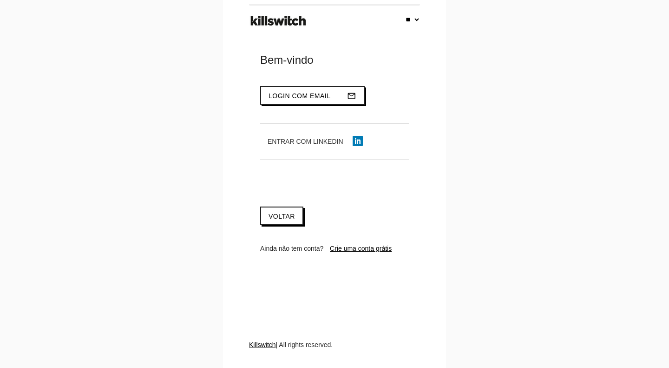
select select "**"
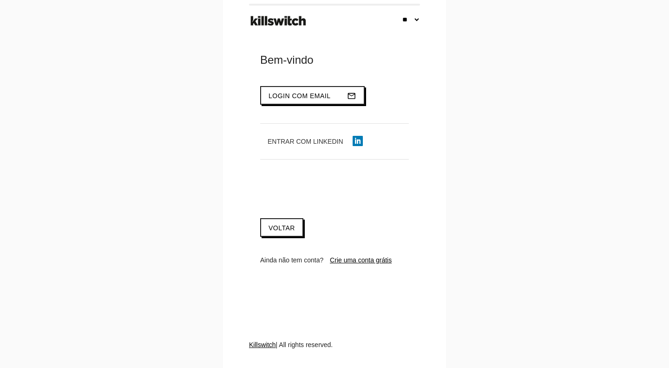
click at [302, 198] on div at bounding box center [334, 188] width 149 height 21
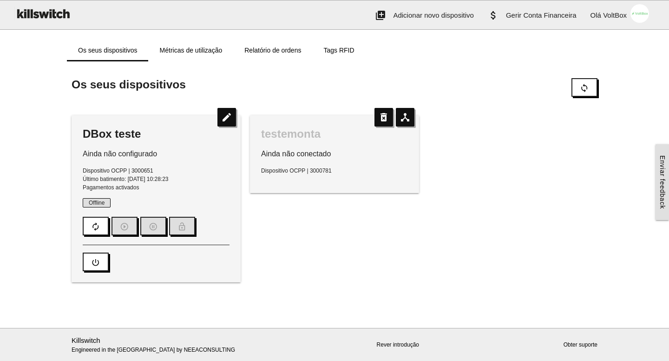
click at [630, 17] on img at bounding box center [640, 13] width 26 height 26
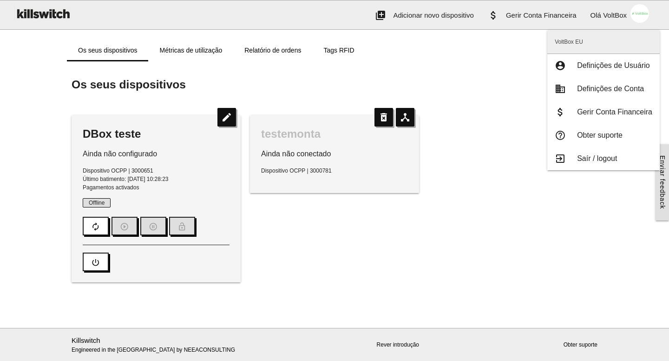
click at [599, 62] on span "Definições de Usuário" at bounding box center [613, 65] width 73 height 8
type input "*******"
type input "**"
type input "*****"
type input "**********"
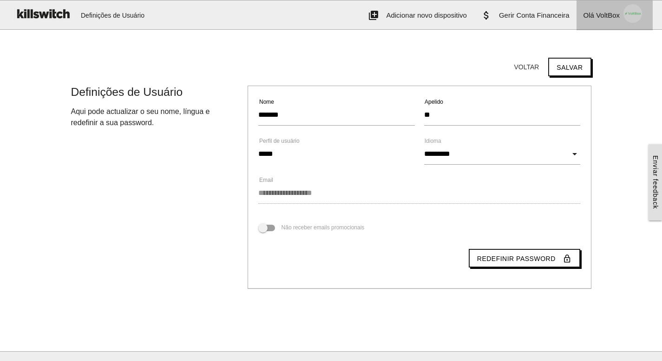
click at [614, 20] on link "Olá VoltBox person" at bounding box center [615, 15] width 76 height 30
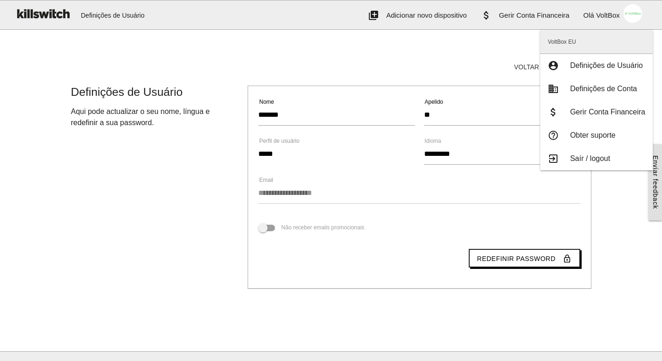
click at [112, 12] on span "Definições de Usuário" at bounding box center [113, 15] width 64 height 30
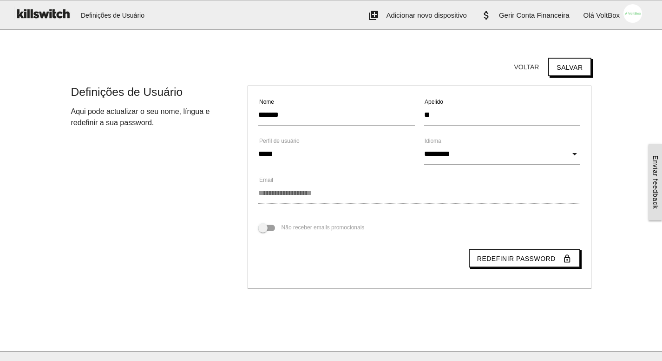
click at [26, 16] on img at bounding box center [43, 13] width 58 height 26
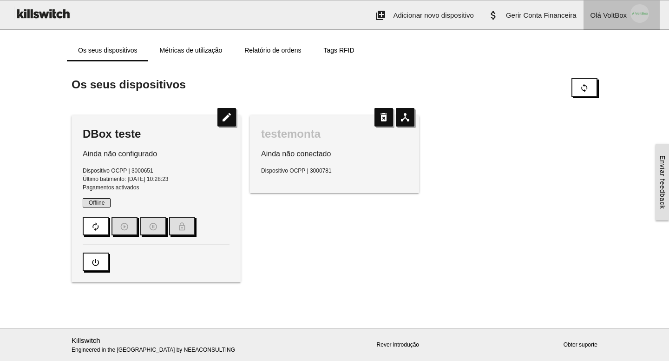
click at [608, 24] on link "Olá VoltBox person" at bounding box center [622, 15] width 76 height 30
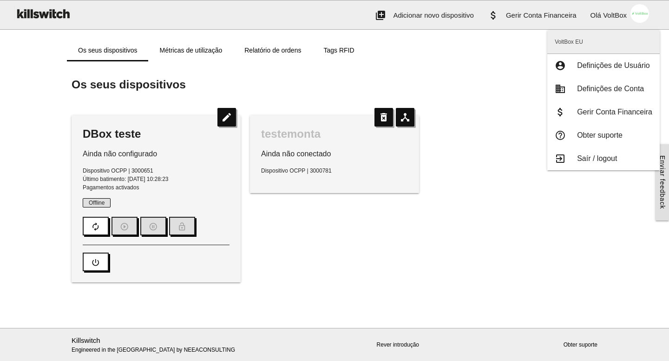
click at [603, 90] on span "Definições de Conta" at bounding box center [610, 89] width 67 height 8
type input "**********"
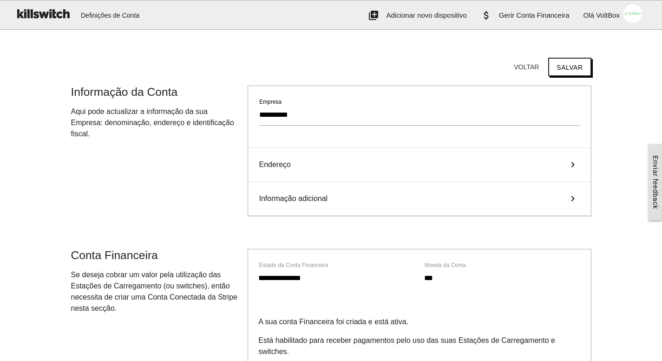
click at [364, 203] on div "Informação adicional keyboard_arrow_right" at bounding box center [419, 199] width 343 height 34
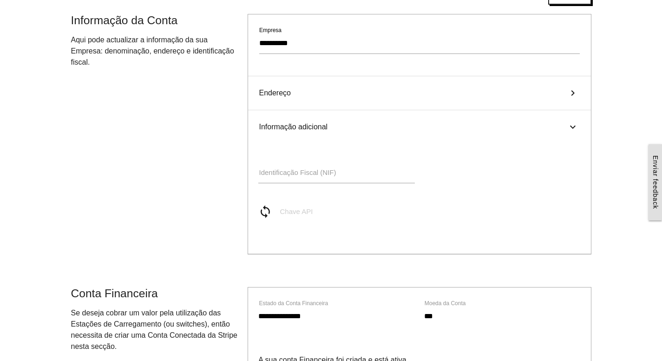
scroll to position [124, 0]
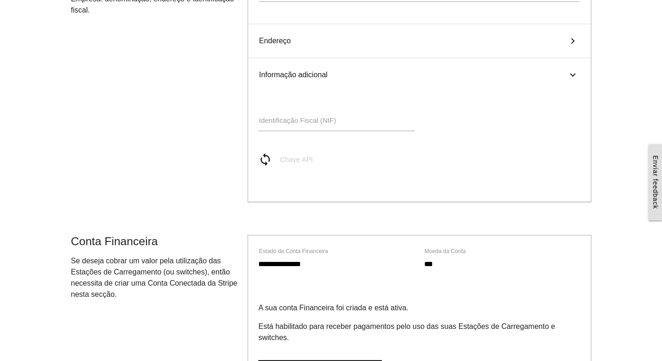
click at [291, 165] on label "Chave API" at bounding box center [430, 159] width 300 height 11
click at [265, 159] on icon "sync" at bounding box center [268, 159] width 21 height 14
type input "**********"
